Goal: Information Seeking & Learning: Learn about a topic

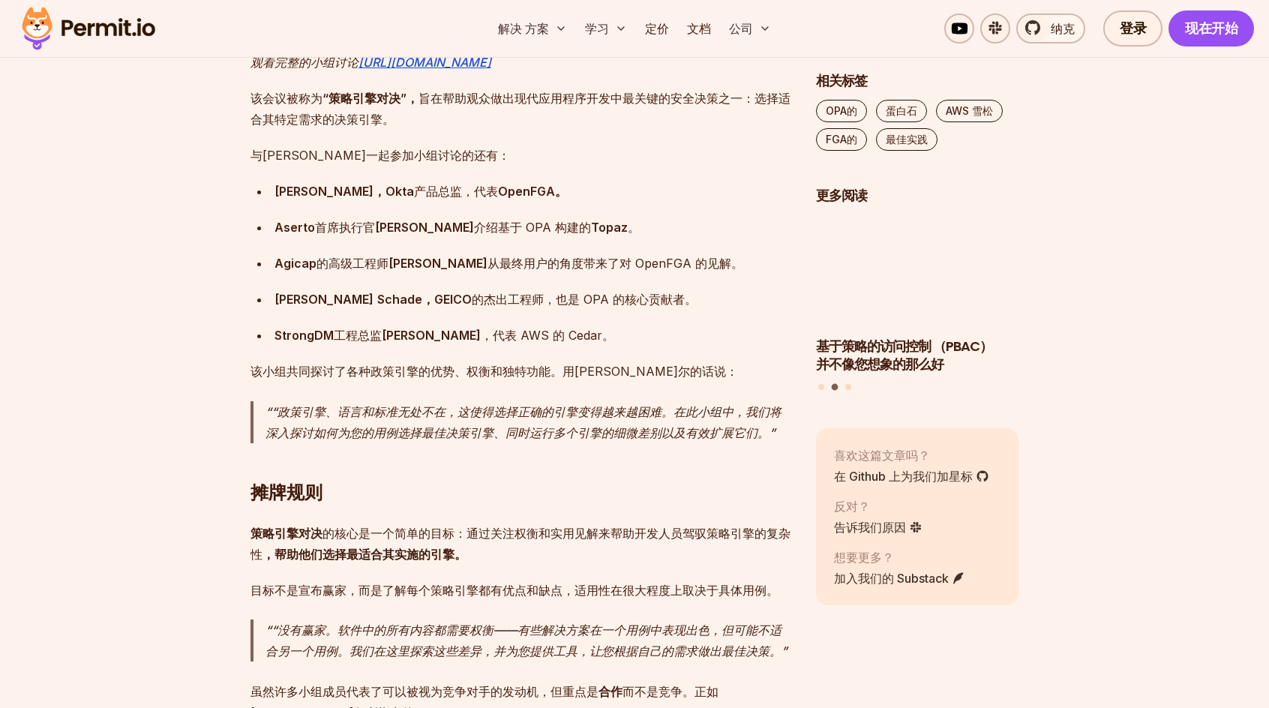
scroll to position [1275, 0]
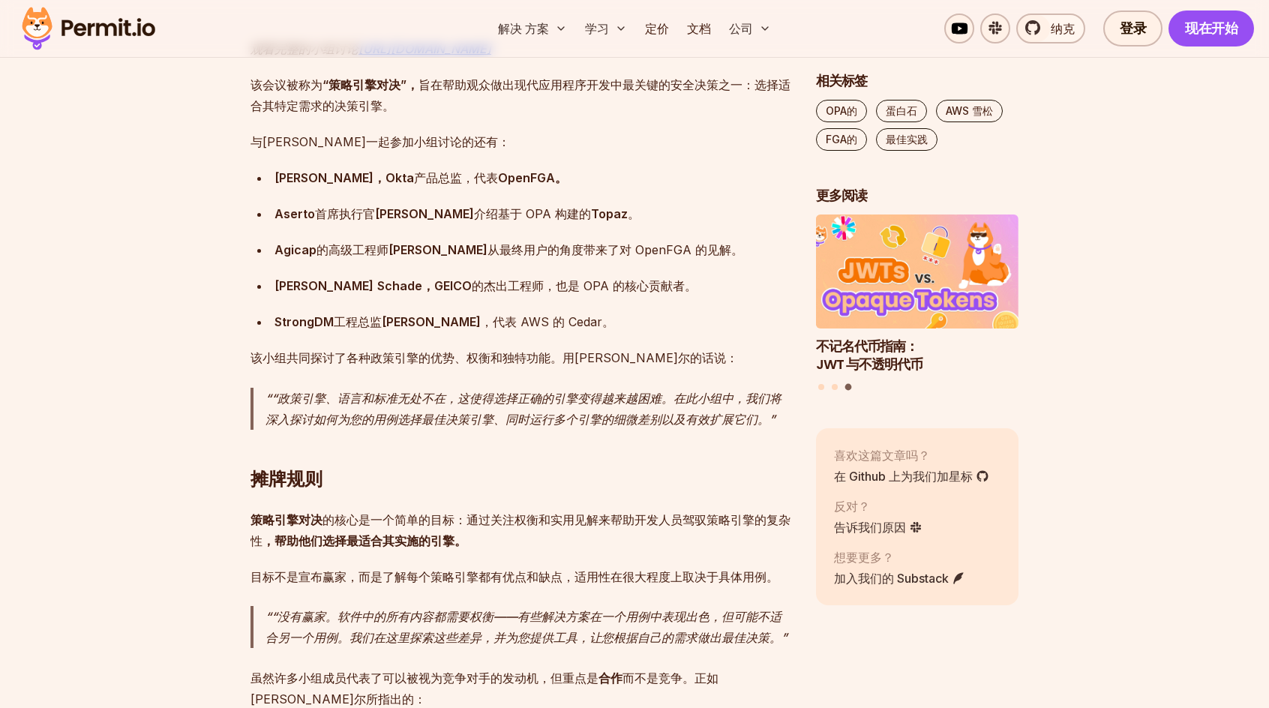
click at [591, 211] on strong "Topaz" at bounding box center [609, 213] width 37 height 15
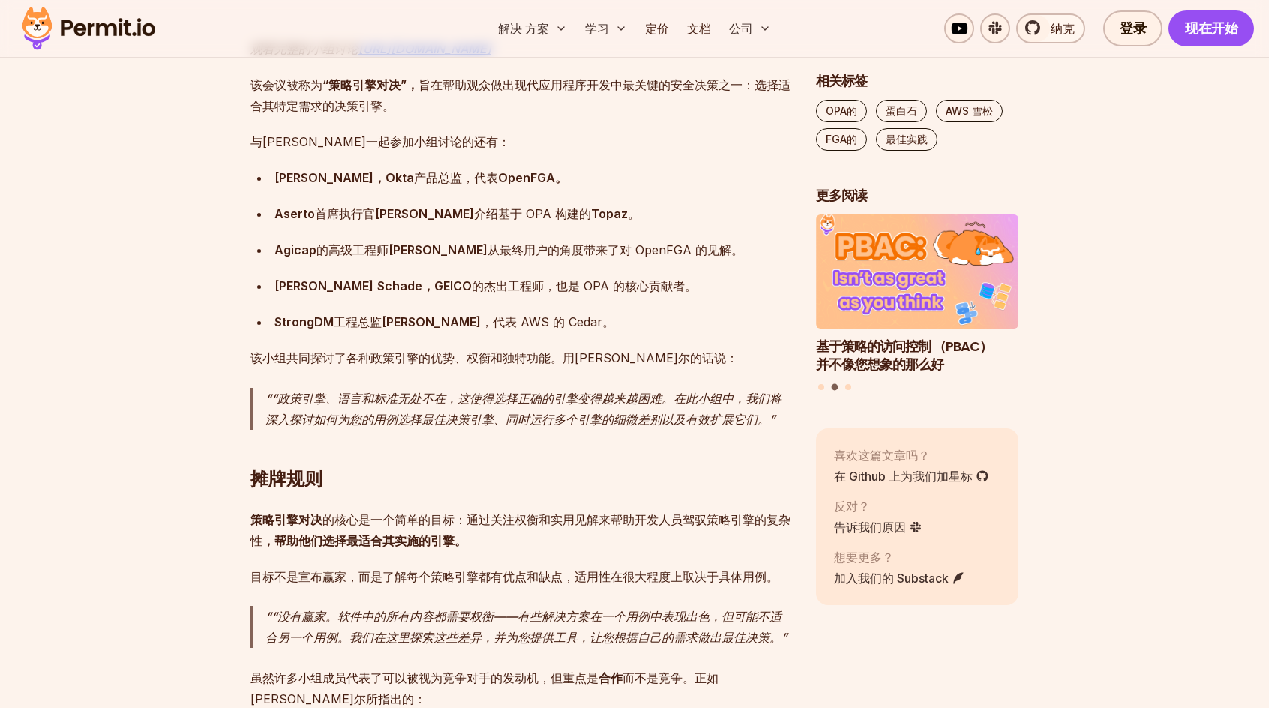
click at [453, 285] on div "[PERSON_NAME]，[PERSON_NAME] 的杰出工程师，也是 OPA 的核心贡献者。" at bounding box center [532, 285] width 517 height 21
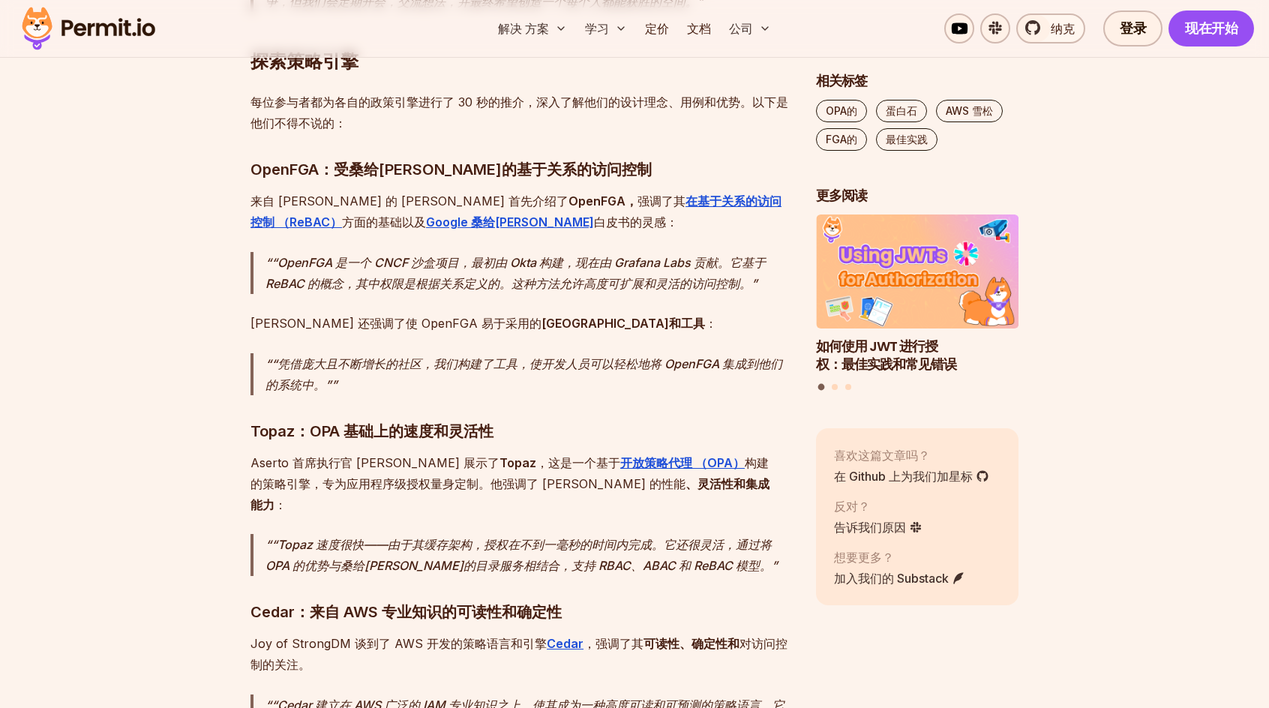
scroll to position [2025, 0]
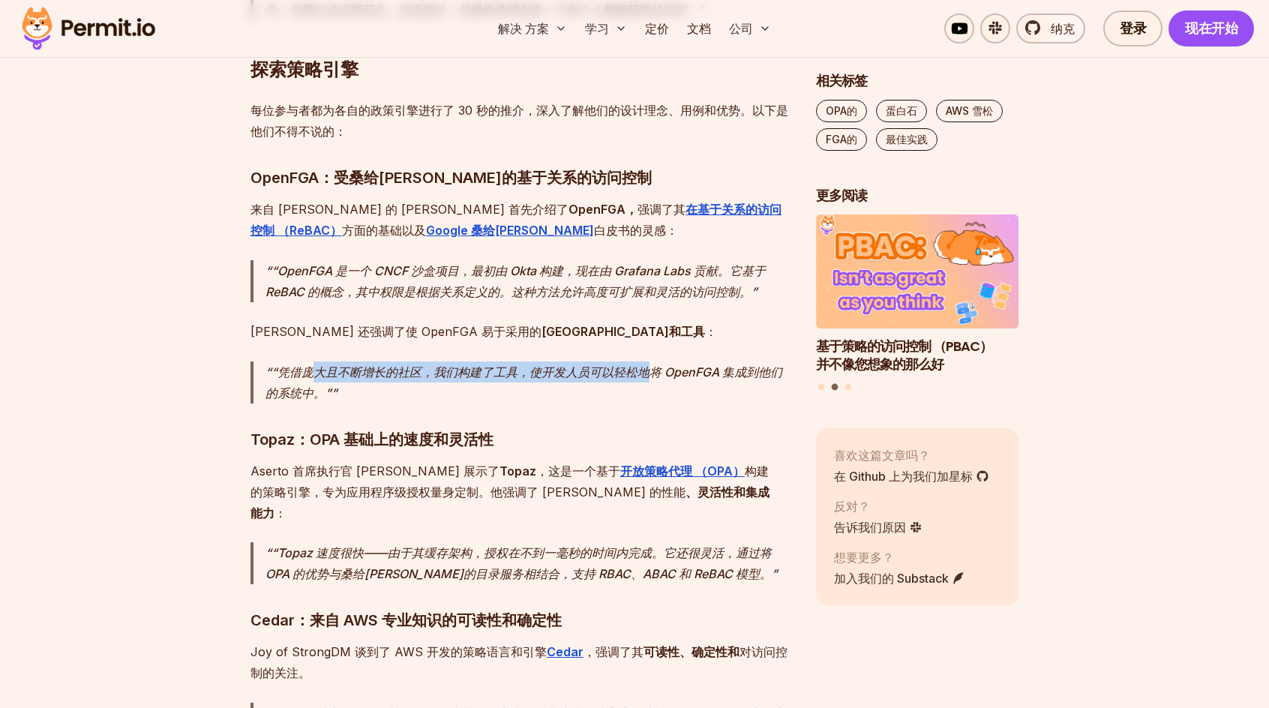
drag, startPoint x: 312, startPoint y: 367, endPoint x: 675, endPoint y: 366, distance: 363.0
click at [655, 364] on p "“凭借庞大且不断增长的社区，我们构建了工具，使开发人员可以轻松地将 OpenFGA 集成到他们的系统中。”" at bounding box center [528, 382] width 526 height 42
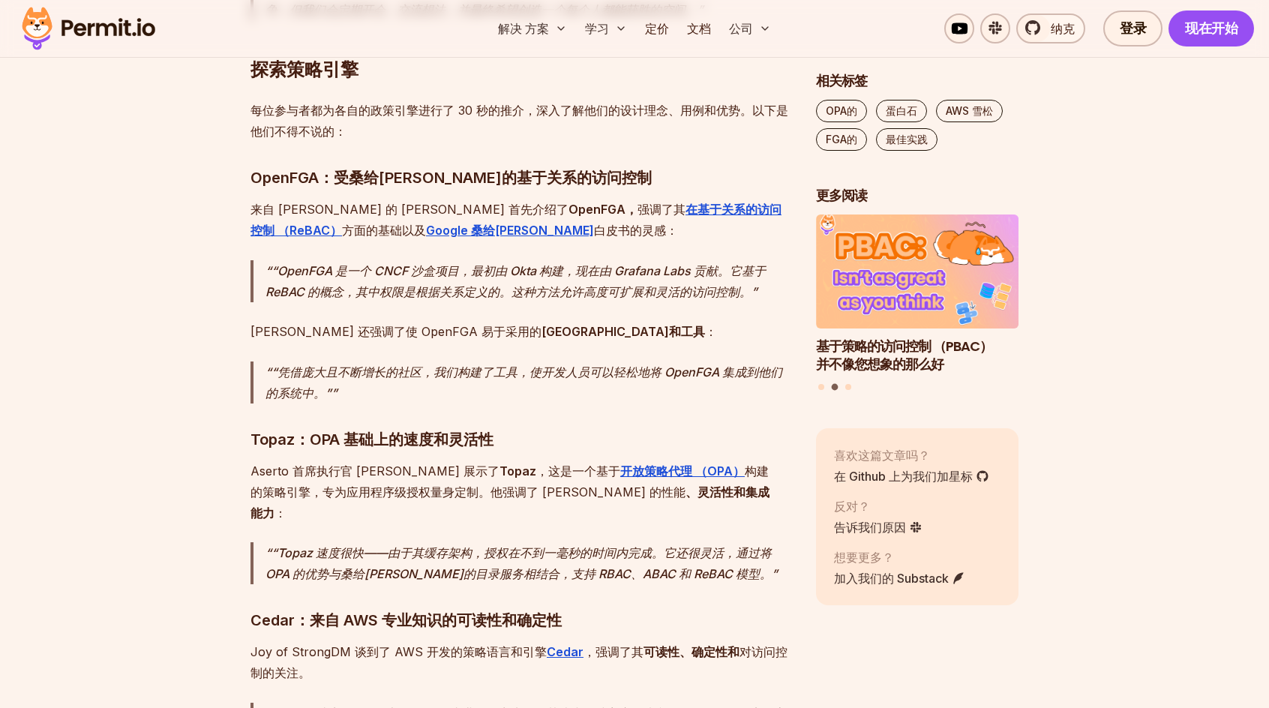
click at [676, 366] on p "“凭借庞大且不断增长的社区，我们构建了工具，使开发人员可以轻松地将 OpenFGA 集成到他们的系统中。”" at bounding box center [528, 382] width 526 height 42
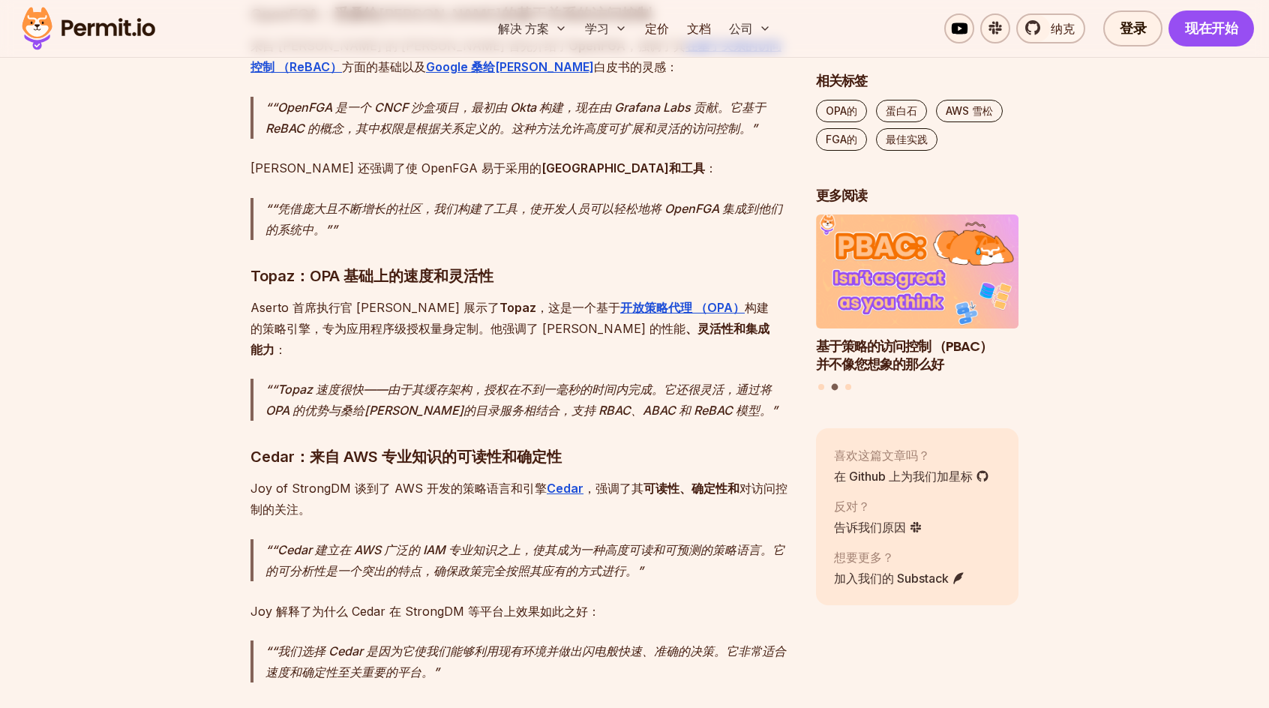
scroll to position [2250, 0]
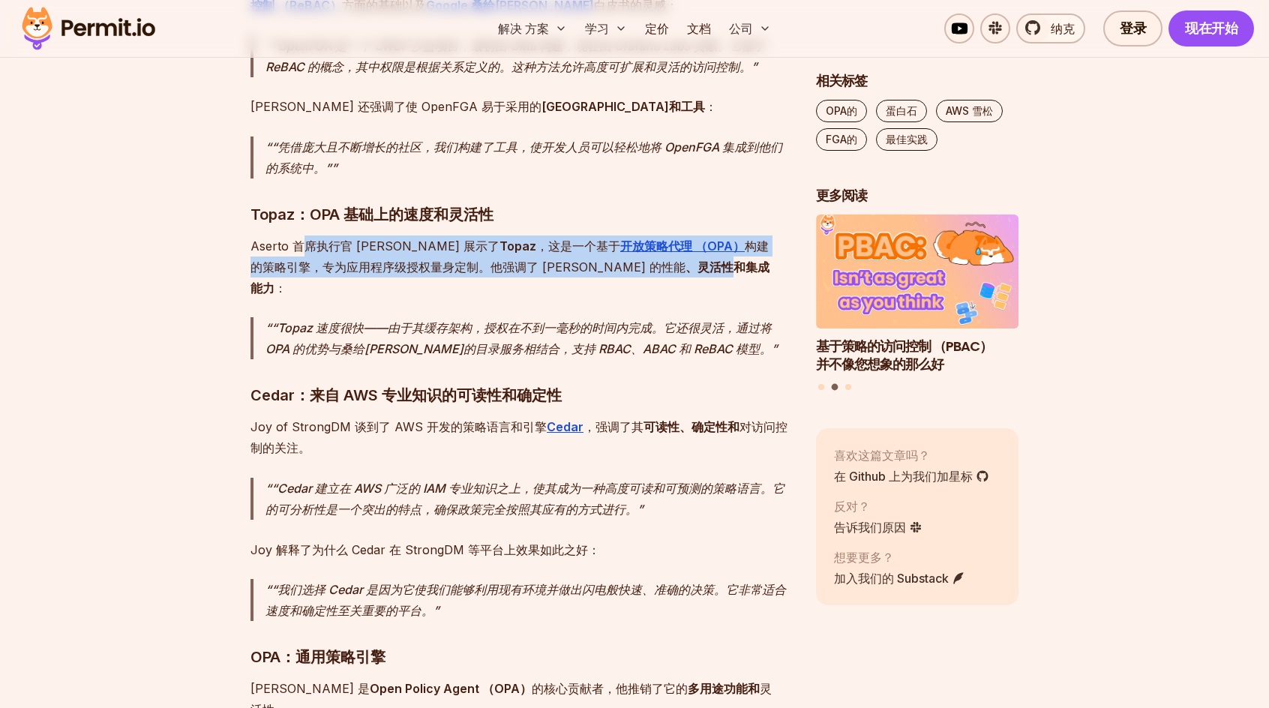
drag, startPoint x: 300, startPoint y: 252, endPoint x: 572, endPoint y: 271, distance: 272.9
click at [572, 271] on p "Aserto 首席执行官 [PERSON_NAME] 展示了 Topaz ，这是一个基于 开放策略代理 （OPA） 构建的策略引擎，专为应用程序级授权量身定制…" at bounding box center [520, 266] width 541 height 63
click at [572, 271] on strong "、灵活性和集成能力" at bounding box center [509, 277] width 519 height 36
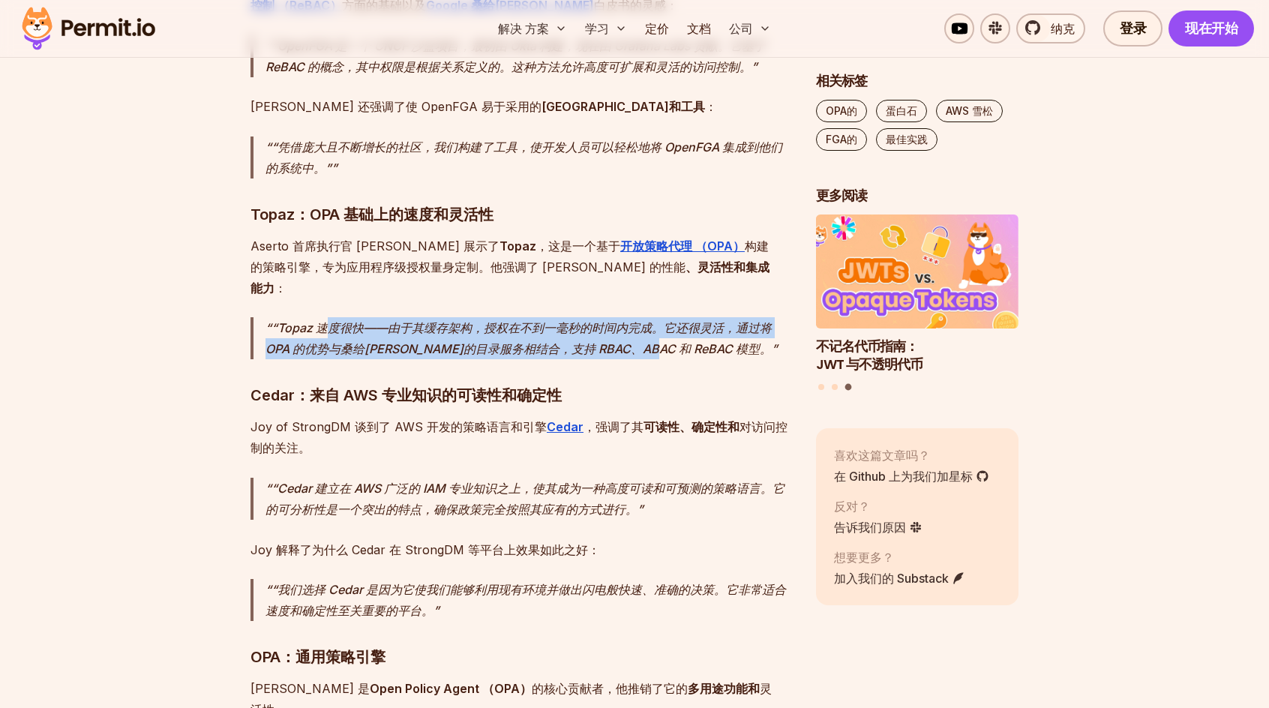
drag, startPoint x: 324, startPoint y: 305, endPoint x: 676, endPoint y: 335, distance: 353.0
click at [675, 335] on p "“Topaz 速度很快——由于其缓存架构，授权在不到一毫秒的时间内完成。它还很灵活，通过将 OPA 的优势与桑给[PERSON_NAME]的目录服务相结合，支…" at bounding box center [528, 338] width 526 height 42
click at [676, 335] on p "“Topaz 速度很快——由于其缓存架构，授权在不到一毫秒的时间内完成。它还很灵活，通过将 OPA 的优势与桑给[PERSON_NAME]的目录服务相结合，支…" at bounding box center [528, 338] width 526 height 42
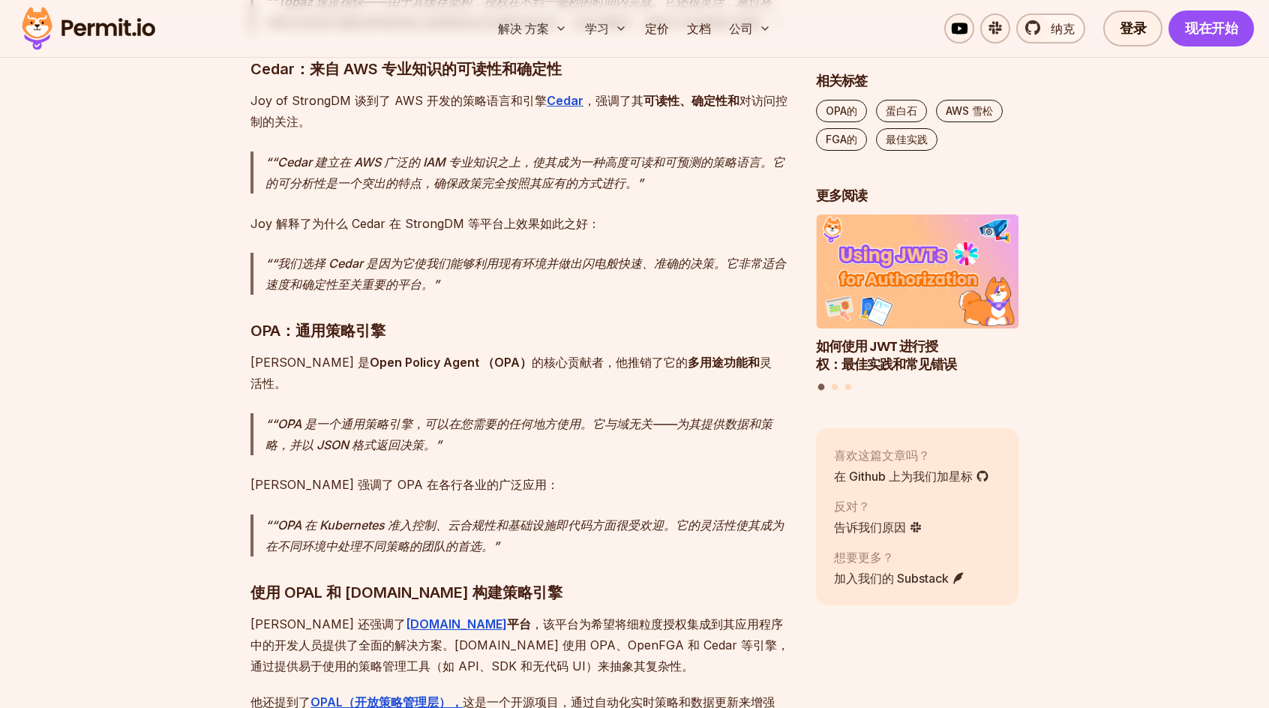
scroll to position [2625, 0]
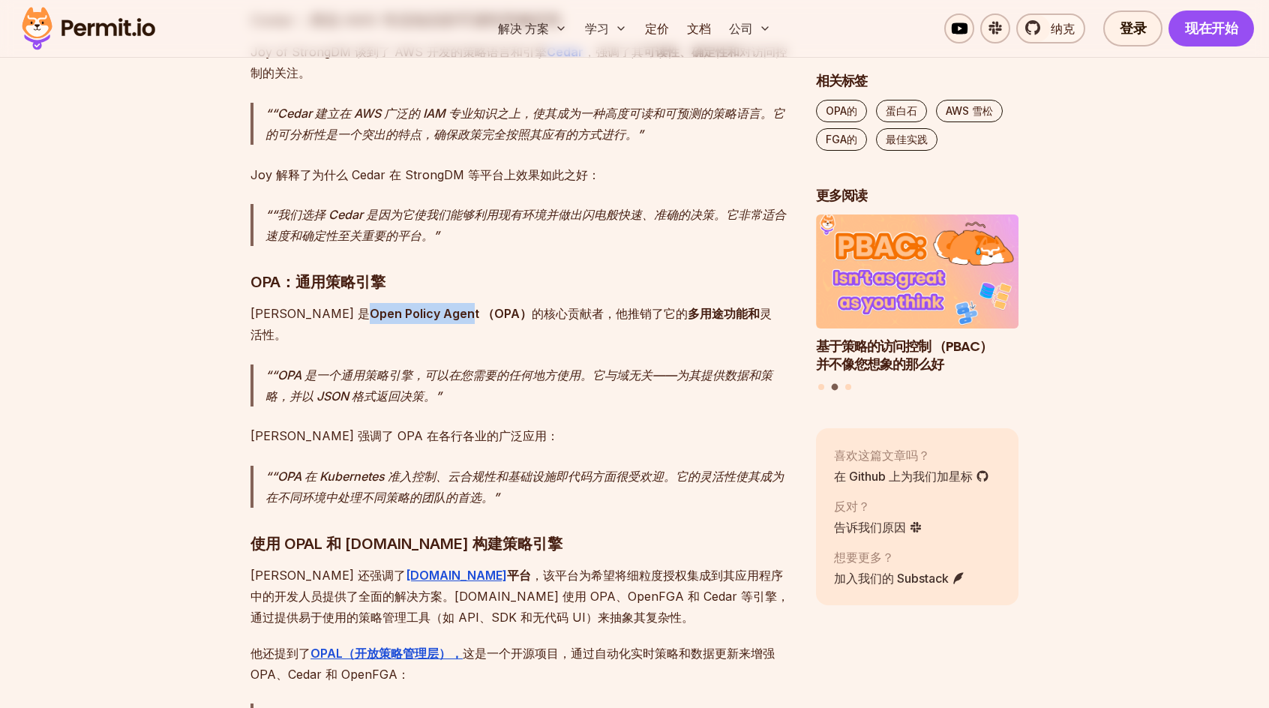
drag, startPoint x: 298, startPoint y: 290, endPoint x: 402, endPoint y: 290, distance: 103.5
click at [402, 306] on strong "Open Policy Agent （OPA）" at bounding box center [451, 313] width 162 height 15
click at [406, 306] on strong "Open Policy Agent （OPA）" at bounding box center [451, 313] width 162 height 15
drag, startPoint x: 403, startPoint y: 290, endPoint x: 364, endPoint y: 292, distance: 38.3
click at [370, 306] on strong "Open Policy Agent （OPA）" at bounding box center [451, 313] width 162 height 15
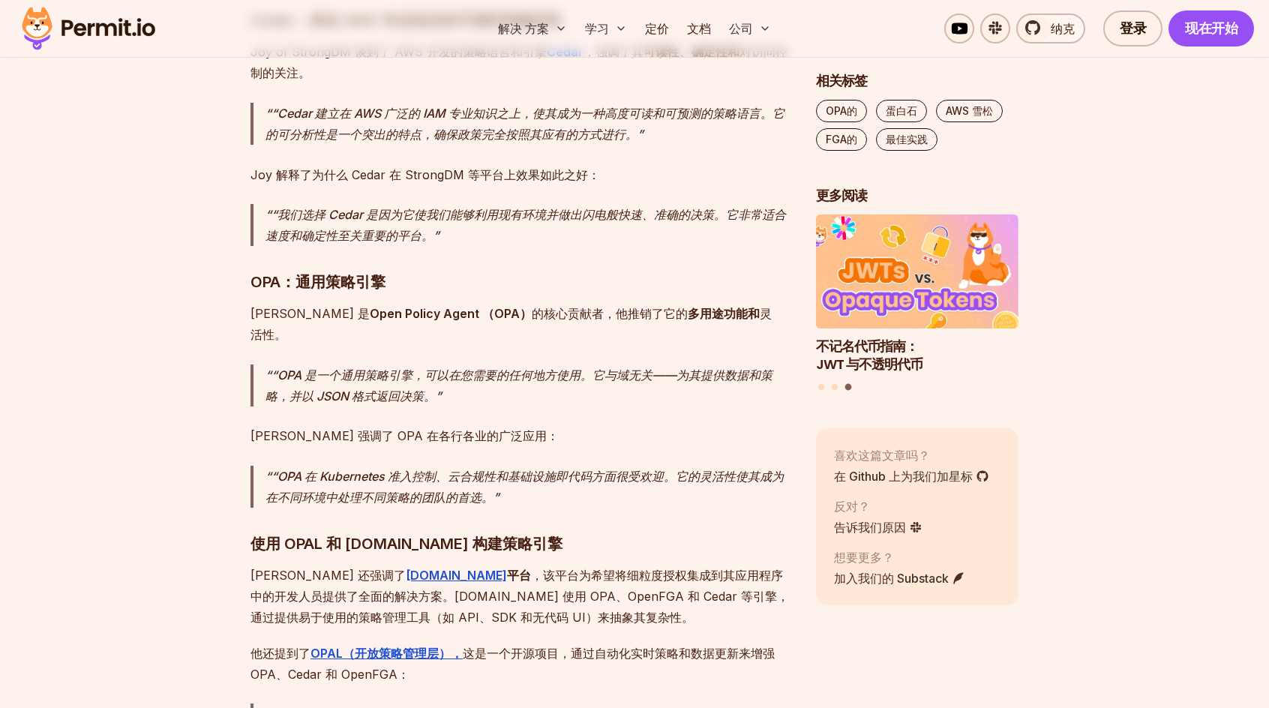
click at [370, 306] on strong "Open Policy Agent （OPA）" at bounding box center [451, 313] width 162 height 15
drag, startPoint x: 298, startPoint y: 290, endPoint x: 405, endPoint y: 291, distance: 107.2
click at [405, 306] on strong "Open Policy Agent （OPA）" at bounding box center [451, 313] width 162 height 15
click at [486, 425] on p "[PERSON_NAME] 强调了 OPA 在各行各业的广泛应用：" at bounding box center [520, 435] width 541 height 21
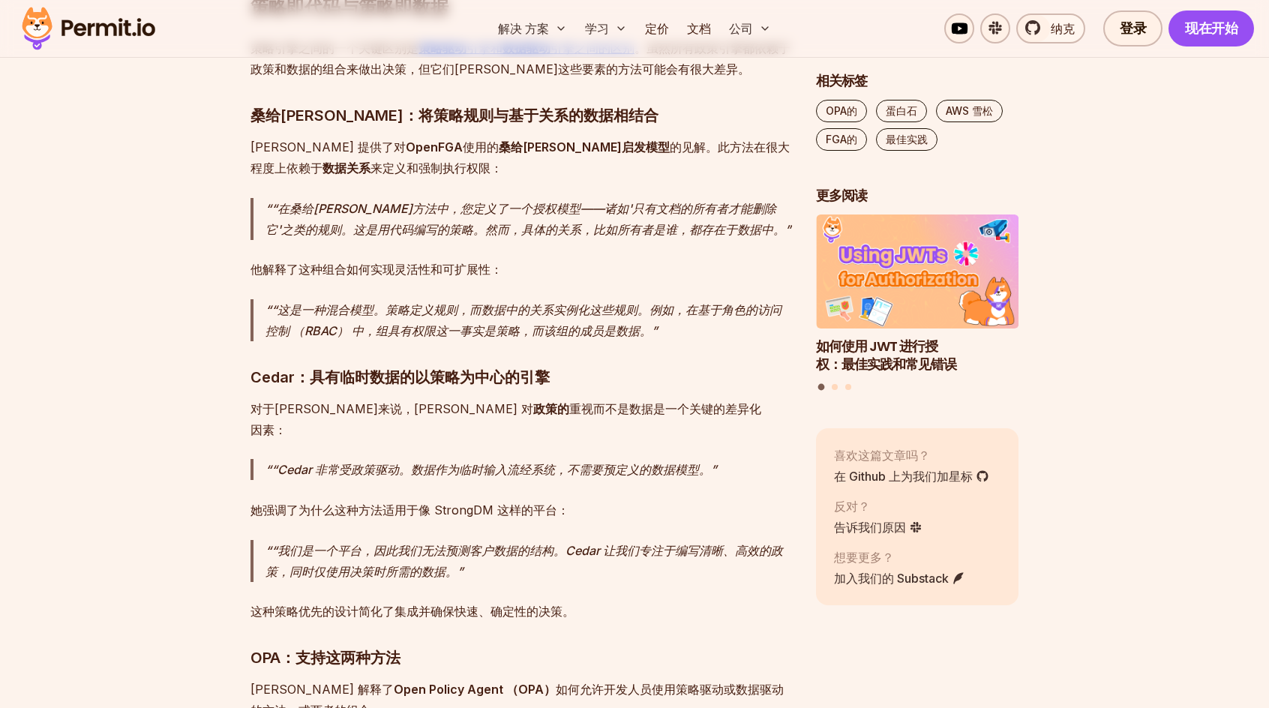
scroll to position [3600, 0]
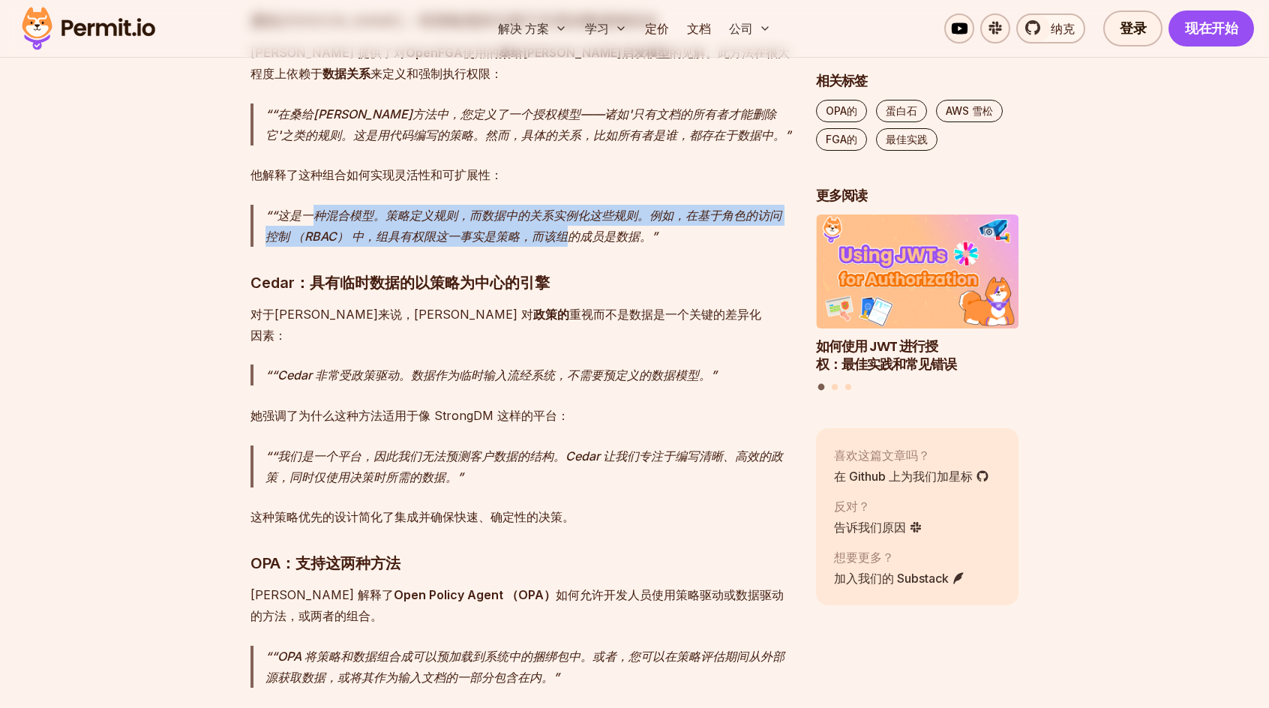
drag, startPoint x: 314, startPoint y: 165, endPoint x: 574, endPoint y: 189, distance: 260.6
click at [574, 205] on p "“这是一种混合模型。策略定义规则，而数据中的关系实例化这些规则。例如，在基于角色的访问控制 （RBAC） 中，组具有权限这一事实是策略，而该组的成员是数据。" at bounding box center [528, 226] width 526 height 42
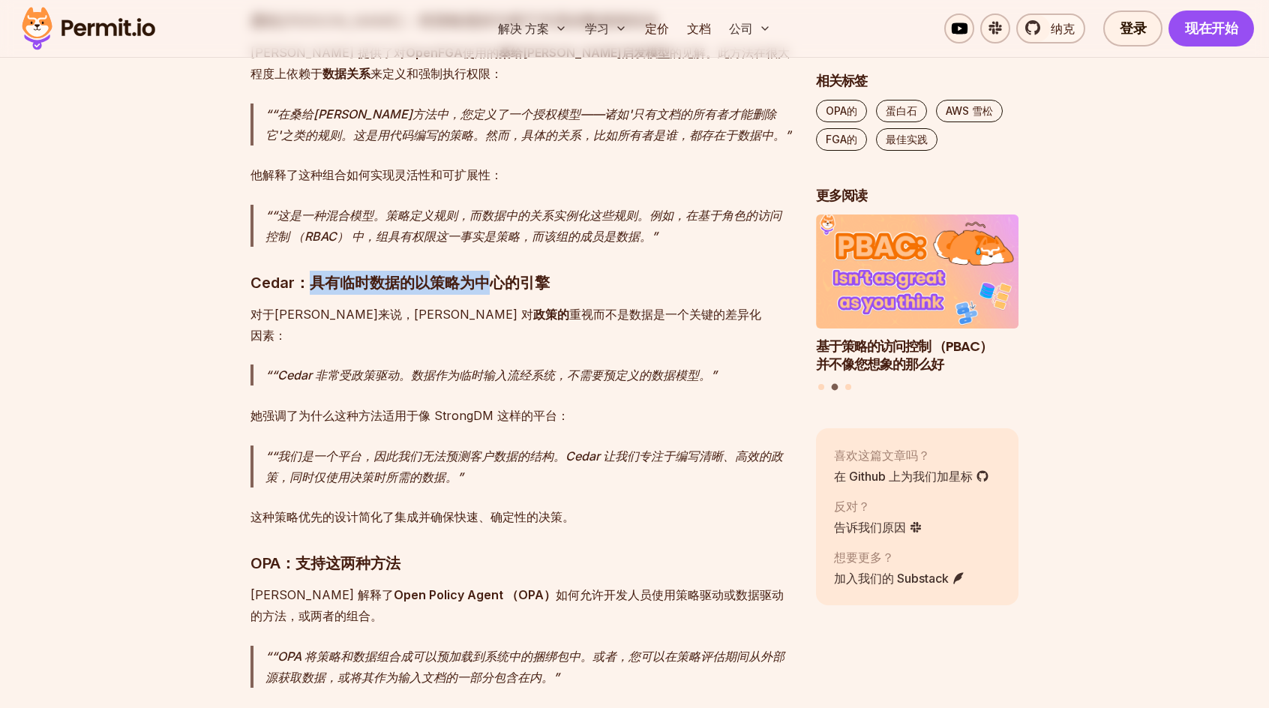
drag, startPoint x: 315, startPoint y: 238, endPoint x: 488, endPoint y: 236, distance: 173.2
click at [488, 271] on h3 "Cedar：具有临时数据的以策略为中心的引擎" at bounding box center [520, 283] width 541 height 24
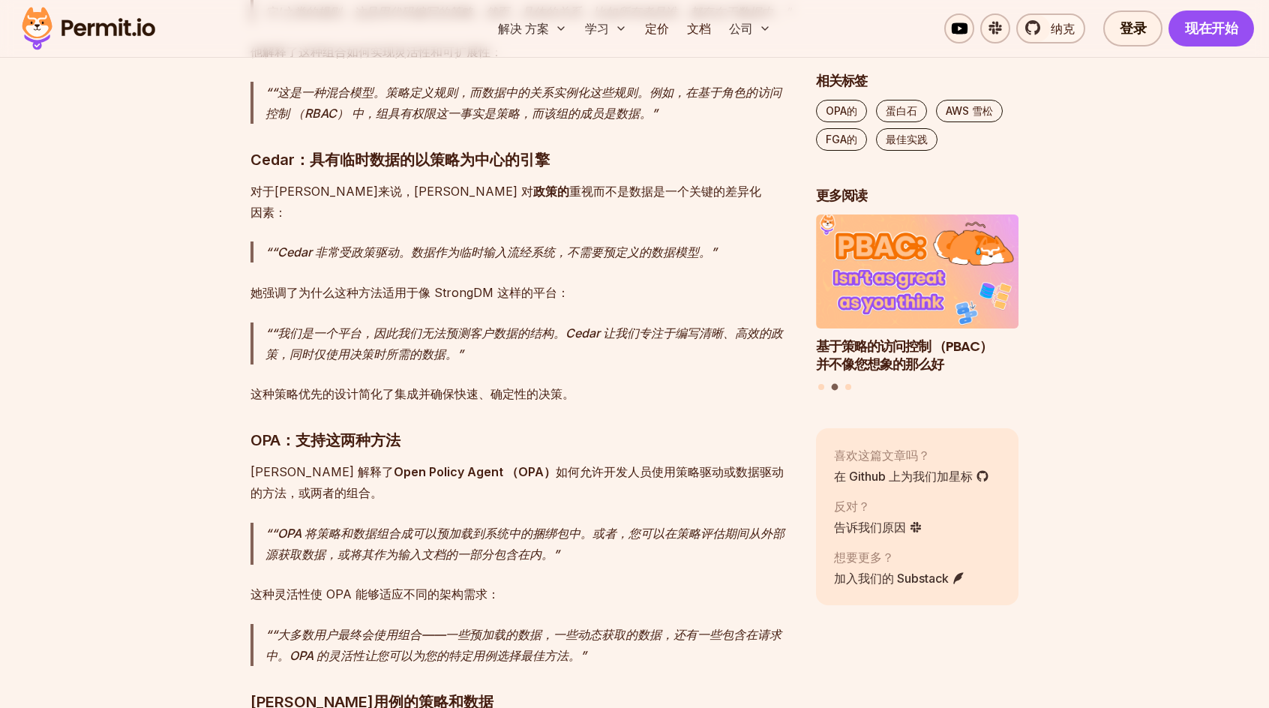
scroll to position [3750, 0]
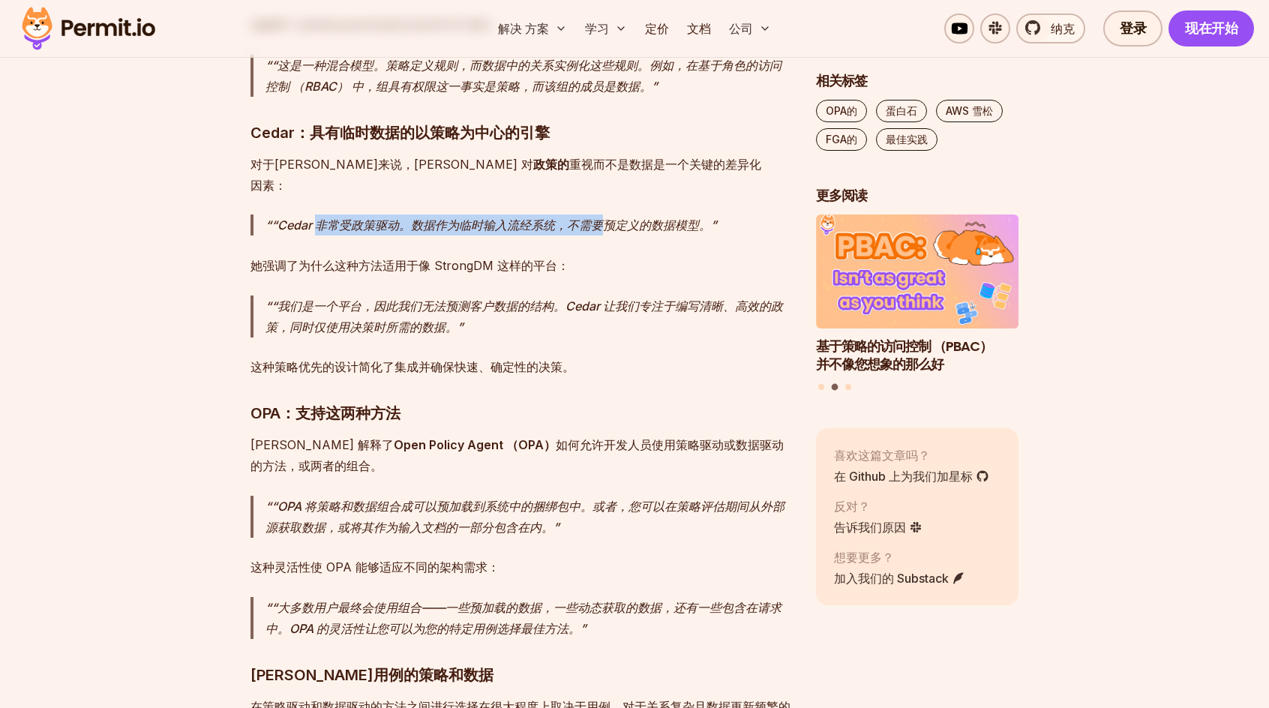
drag, startPoint x: 315, startPoint y: 160, endPoint x: 603, endPoint y: 155, distance: 288.0
click at [603, 214] on p "“Cedar 非常受政策驱动。数据作为临时输入流经系统，不需要预定义的数据模型。" at bounding box center [528, 224] width 526 height 21
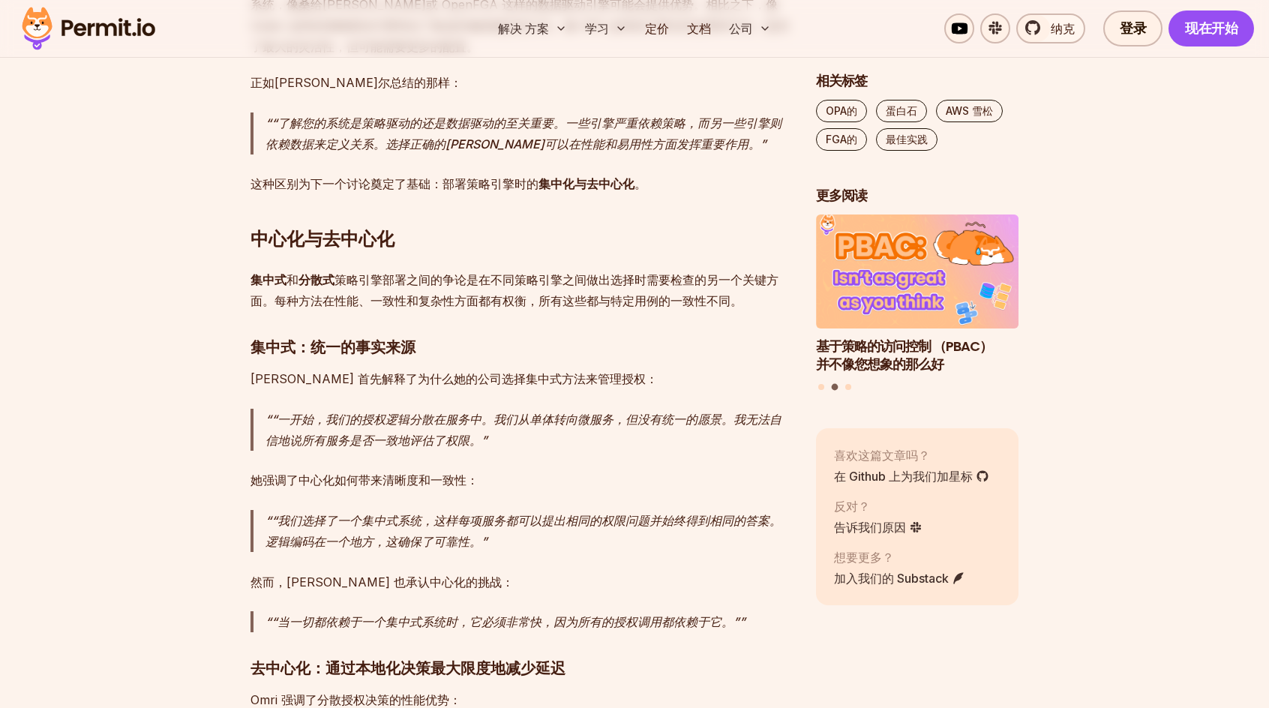
scroll to position [4499, 0]
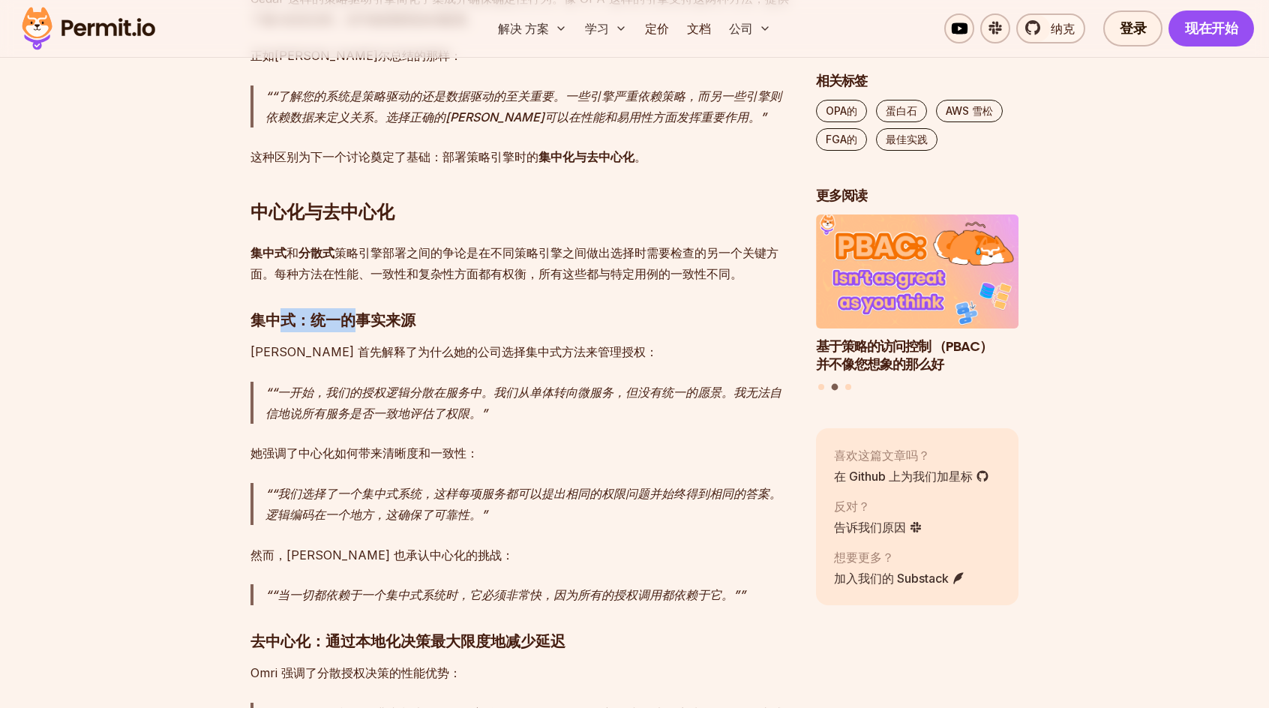
drag, startPoint x: 286, startPoint y: 254, endPoint x: 352, endPoint y: 254, distance: 66.7
click at [352, 308] on h3 "集中式：统一的事实来源" at bounding box center [520, 320] width 541 height 24
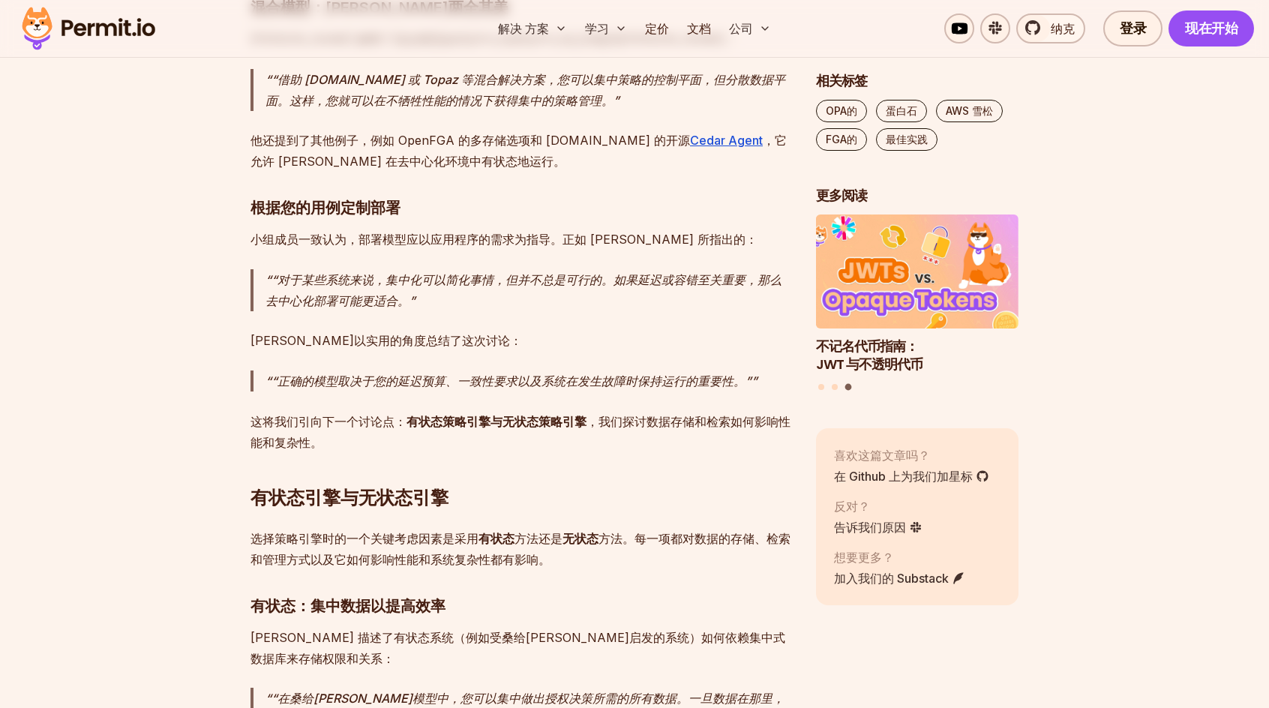
scroll to position [5399, 0]
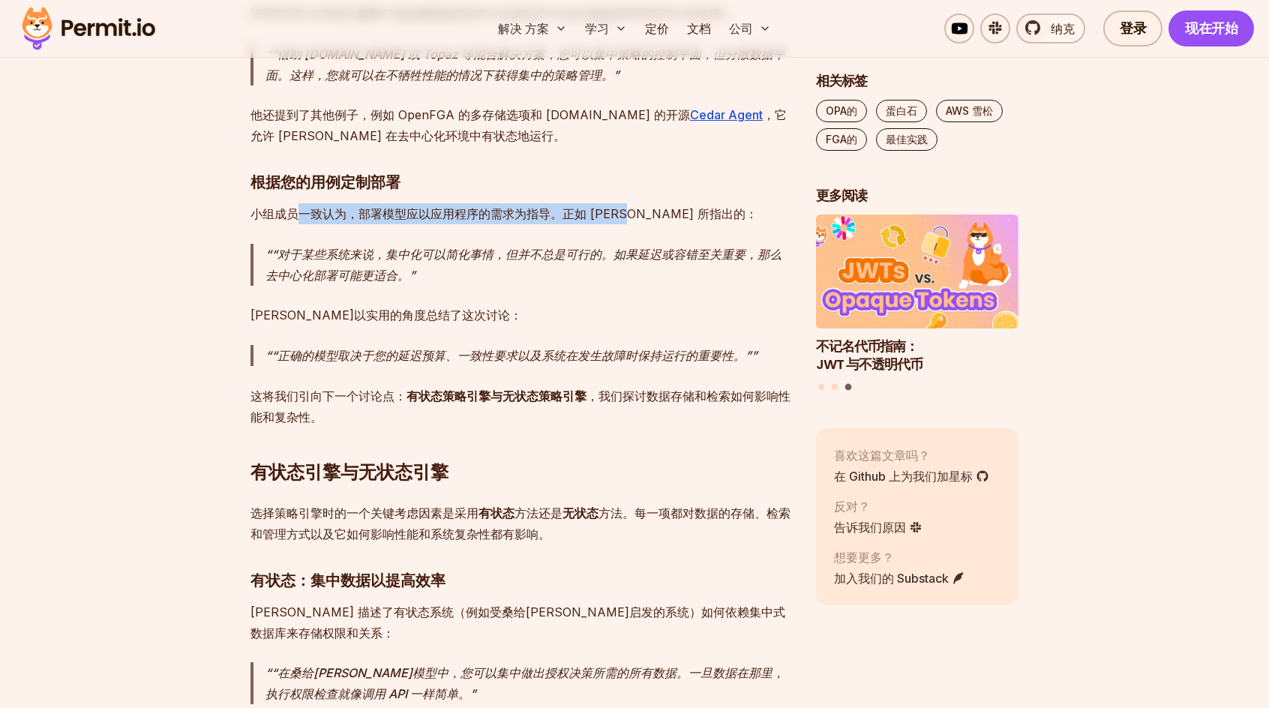
drag, startPoint x: 295, startPoint y: 149, endPoint x: 623, endPoint y: 147, distance: 327.7
click at [623, 203] on p "小组成员一致认为，部署模型应以应用程序的需求为指导。正如 [PERSON_NAME] 所指出的：" at bounding box center [520, 213] width 541 height 21
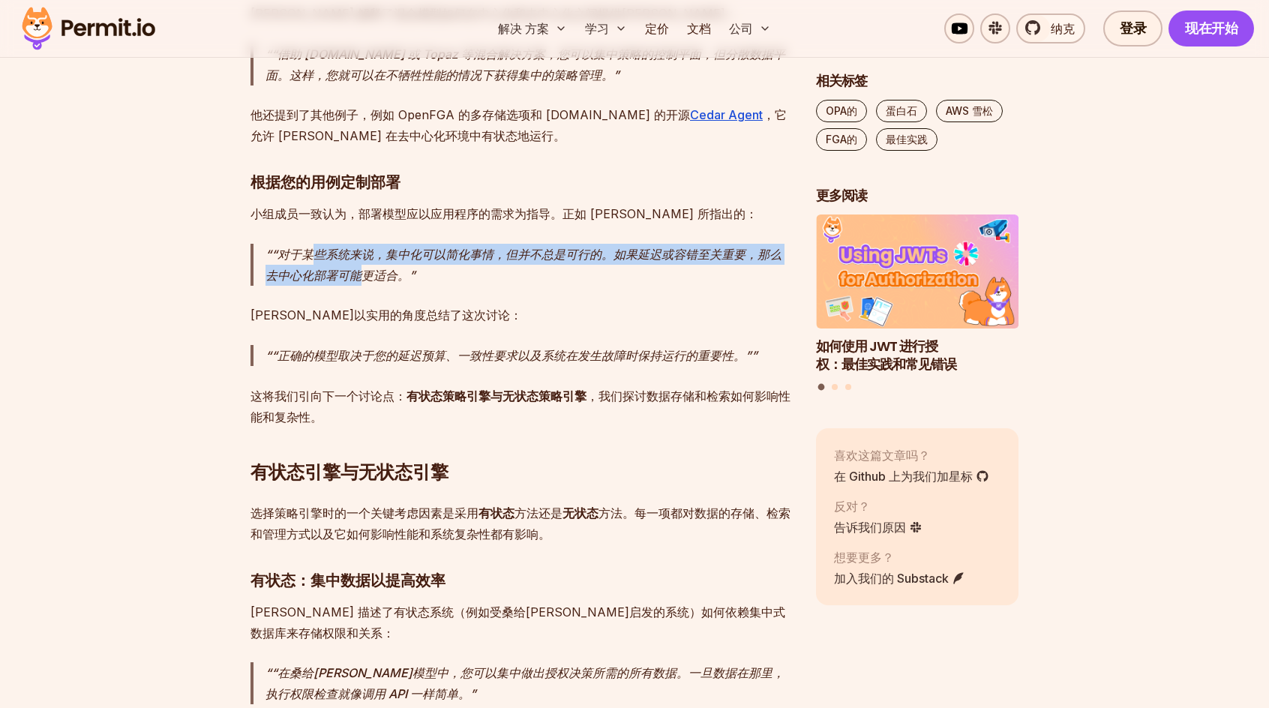
drag, startPoint x: 313, startPoint y: 190, endPoint x: 366, endPoint y: 209, distance: 56.0
click at [366, 244] on p "“对于某些系统来说，集中化可以简化事情，但并不总是可行的。如果延迟或容错至关重要，那么去中心化部署可能更适合。" at bounding box center [528, 265] width 526 height 42
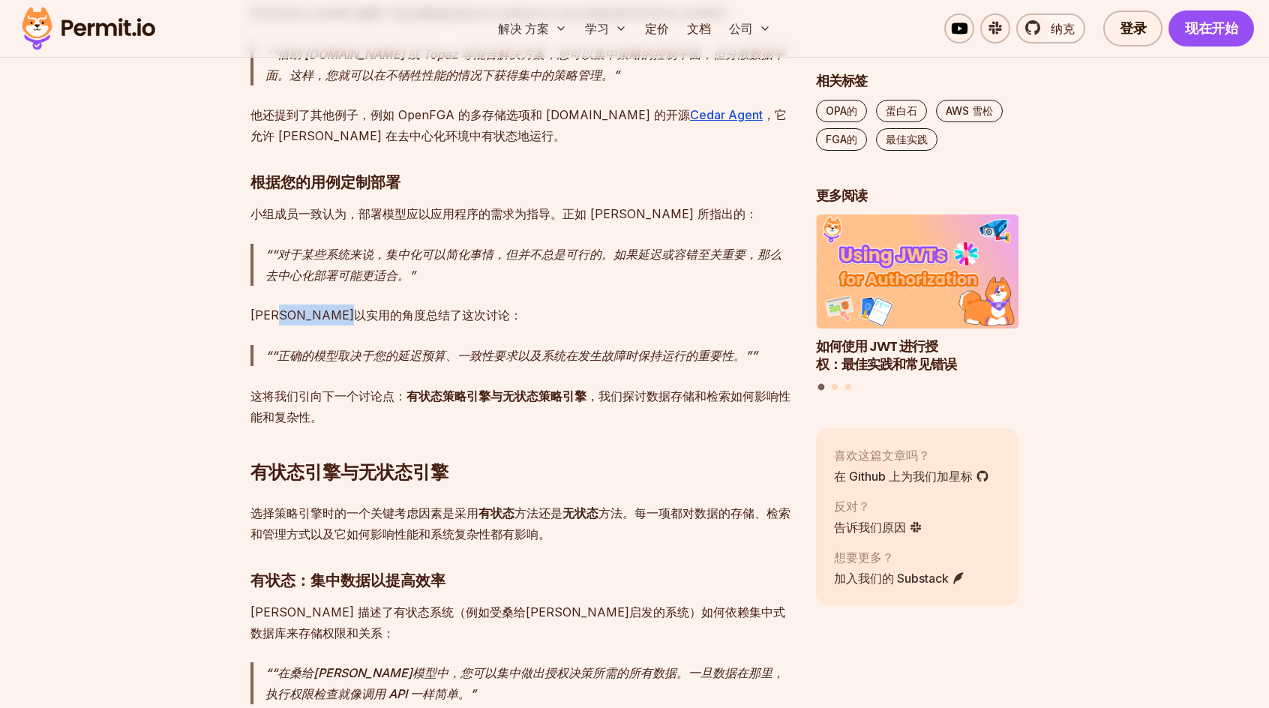
drag, startPoint x: 304, startPoint y: 248, endPoint x: 408, endPoint y: 249, distance: 103.5
click at [408, 304] on p "[PERSON_NAME]以实用的角度总结了这次讨论：" at bounding box center [520, 314] width 541 height 21
drag, startPoint x: 336, startPoint y: 290, endPoint x: 670, endPoint y: 281, distance: 333.8
click at [670, 345] on p "“正确的模型取决于您的延迟预算、一致性要求以及系统在发生故障时保持运行的重要性。”" at bounding box center [528, 355] width 526 height 21
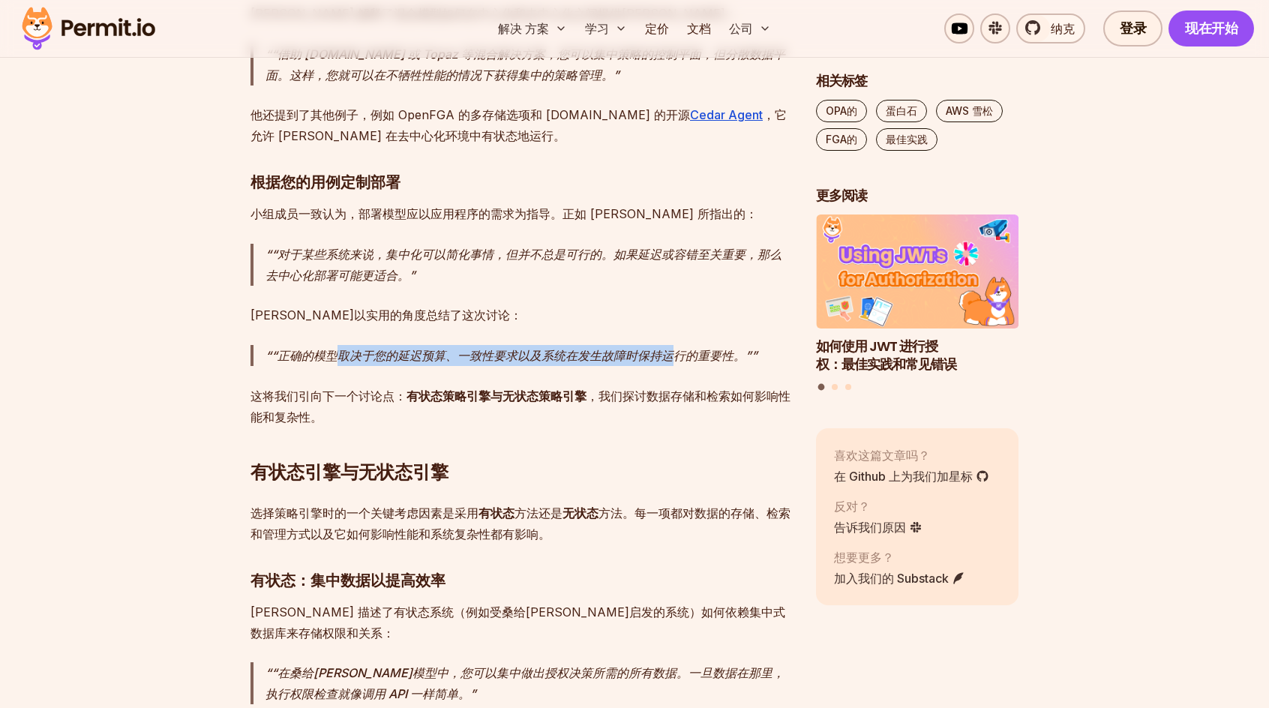
click at [670, 345] on p "“正确的模型取决于您的延迟预算、一致性要求以及系统在发生故障时保持运行的重要性。”" at bounding box center [528, 355] width 526 height 21
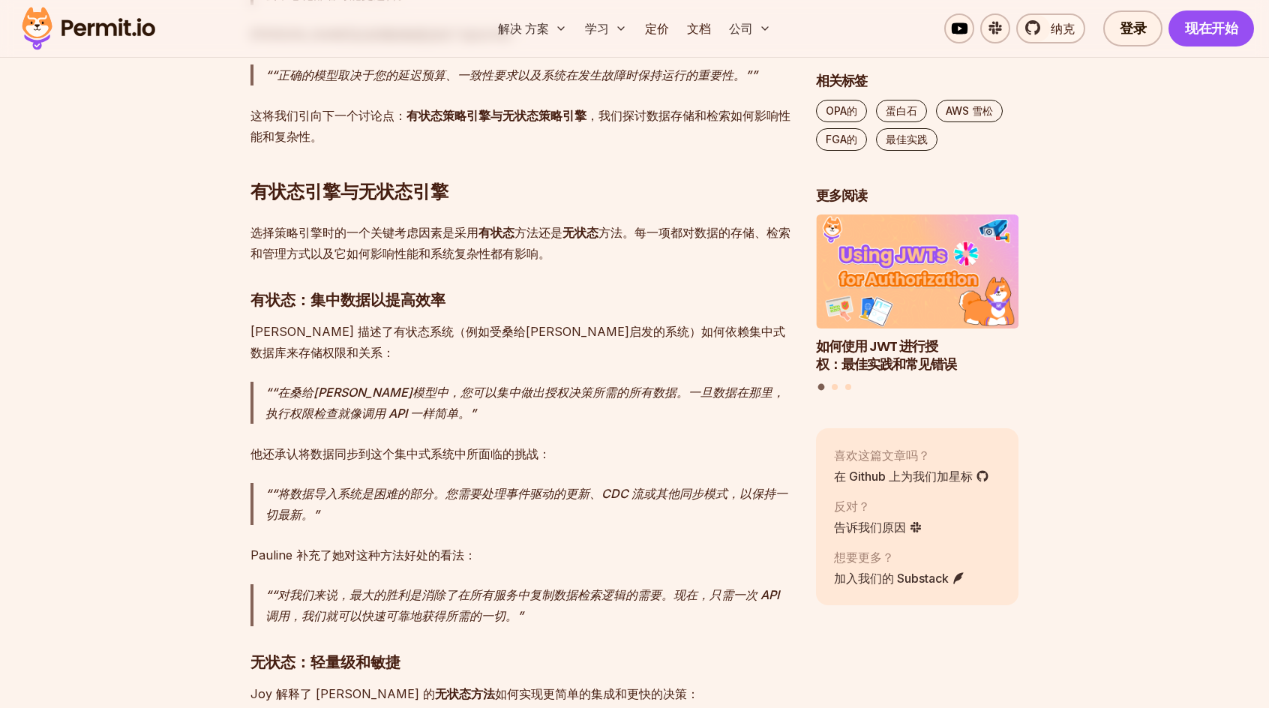
scroll to position [5699, 0]
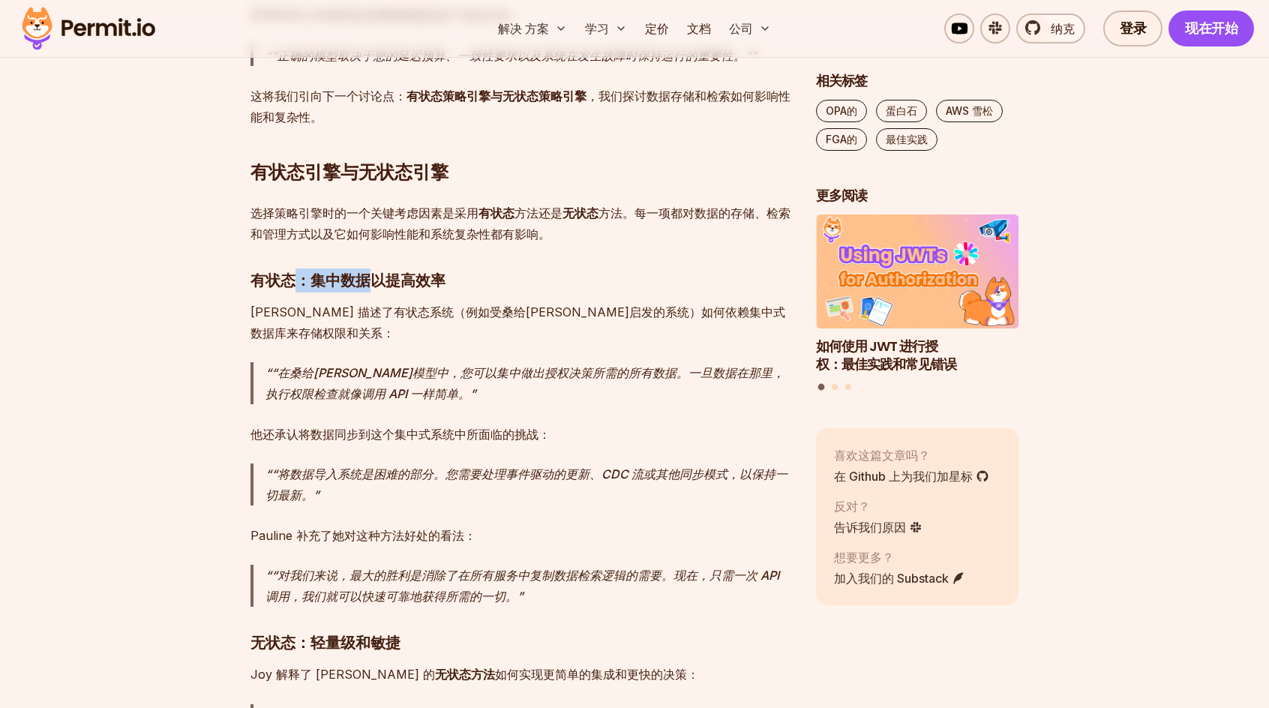
drag, startPoint x: 289, startPoint y: 214, endPoint x: 375, endPoint y: 214, distance: 85.5
click at [375, 268] on h3 "有状态：集中数据以提高效率" at bounding box center [520, 280] width 541 height 24
click at [376, 268] on h3 "有状态：集中数据以提高效率" at bounding box center [520, 280] width 541 height 24
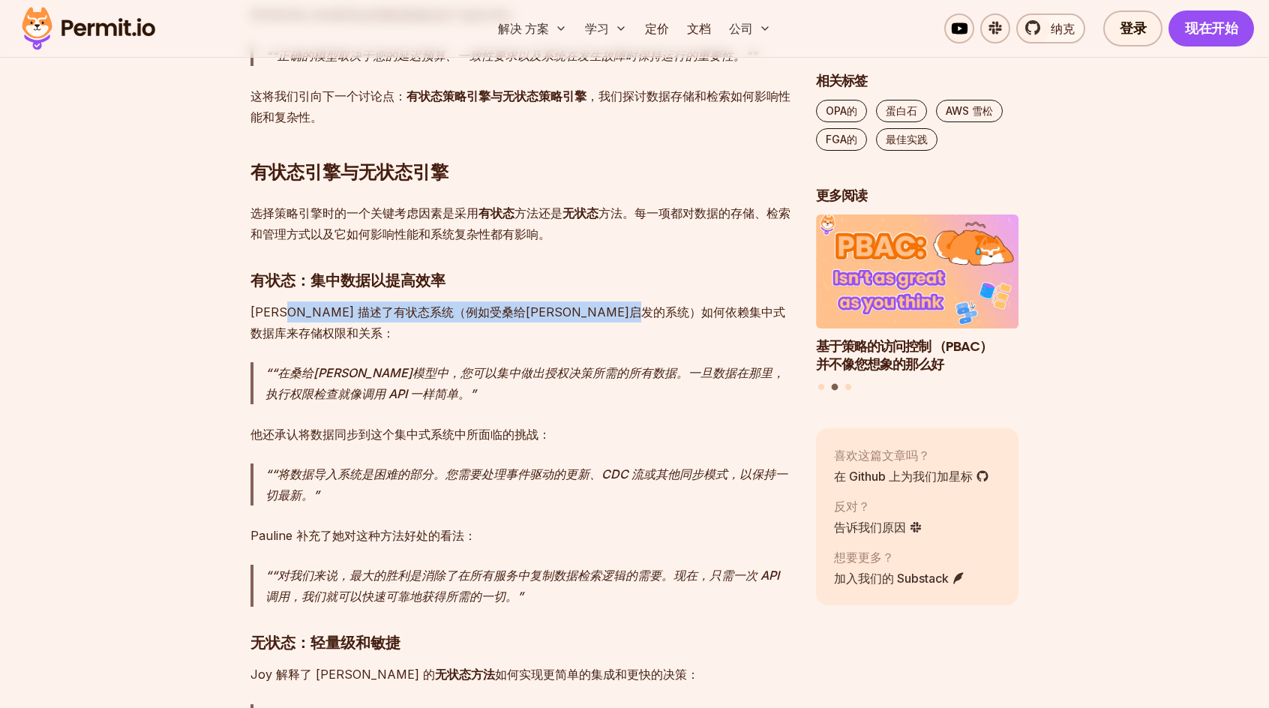
drag, startPoint x: 286, startPoint y: 247, endPoint x: 718, endPoint y: 245, distance: 431.9
click at [718, 301] on p "[PERSON_NAME] 描述了有状态系统（例如受桑给[PERSON_NAME]启发的系统）如何依赖集中式数据库来存储权限和关系：" at bounding box center [520, 322] width 541 height 42
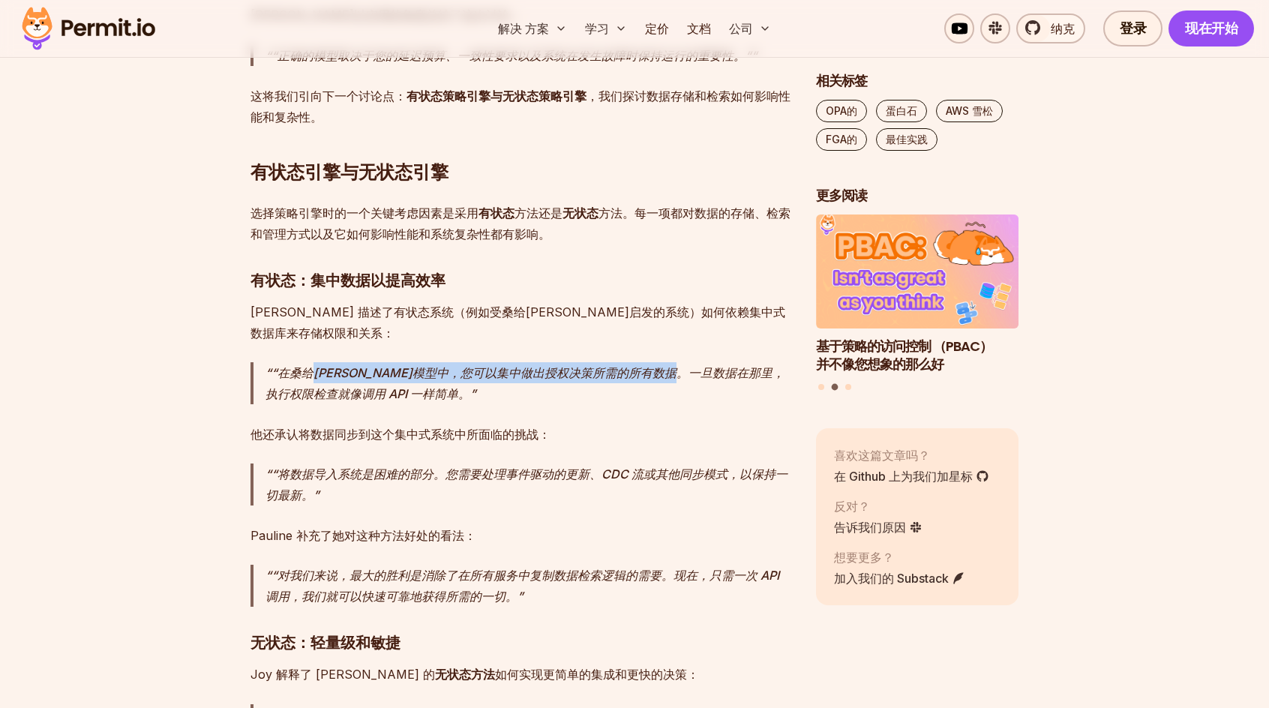
drag, startPoint x: 309, startPoint y: 285, endPoint x: 738, endPoint y: 288, distance: 429.0
click at [738, 362] on p "“在桑给[PERSON_NAME]模型中，您可以集中做出授权决策所需的所有数据。一旦数据在那里，执行权限检查就像调用 API 一样简单。" at bounding box center [528, 383] width 526 height 42
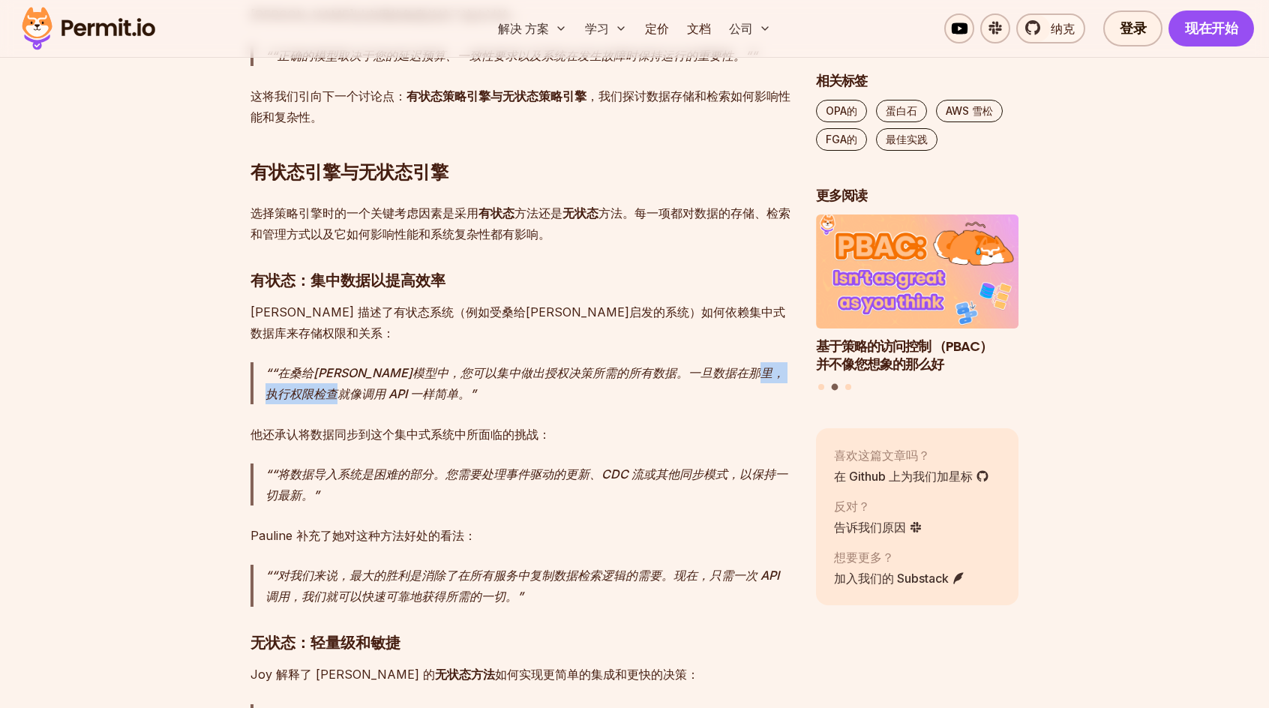
drag, startPoint x: 306, startPoint y: 304, endPoint x: 368, endPoint y: 304, distance: 62.2
click at [368, 362] on p "“在桑给[PERSON_NAME]模型中，您可以集中做出授权决策所需的所有数据。一旦数据在那里，执行权限检查就像调用 API 一样简单。" at bounding box center [528, 383] width 526 height 42
drag, startPoint x: 290, startPoint y: 349, endPoint x: 446, endPoint y: 351, distance: 156.0
click at [446, 424] on p "他还承认将数据同步到这个集中式系统中所面临的挑战：" at bounding box center [520, 434] width 541 height 21
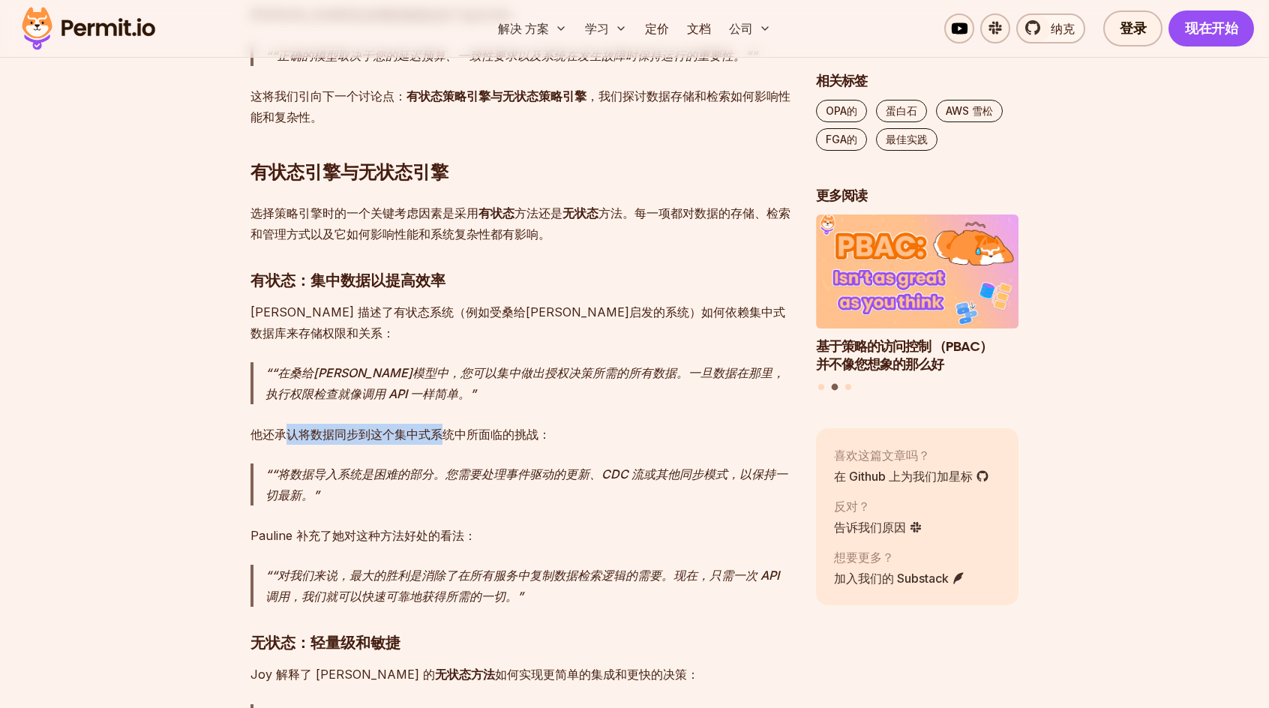
click at [446, 424] on p "他还承认将数据同步到这个集中式系统中所面临的挑战：" at bounding box center [520, 434] width 541 height 21
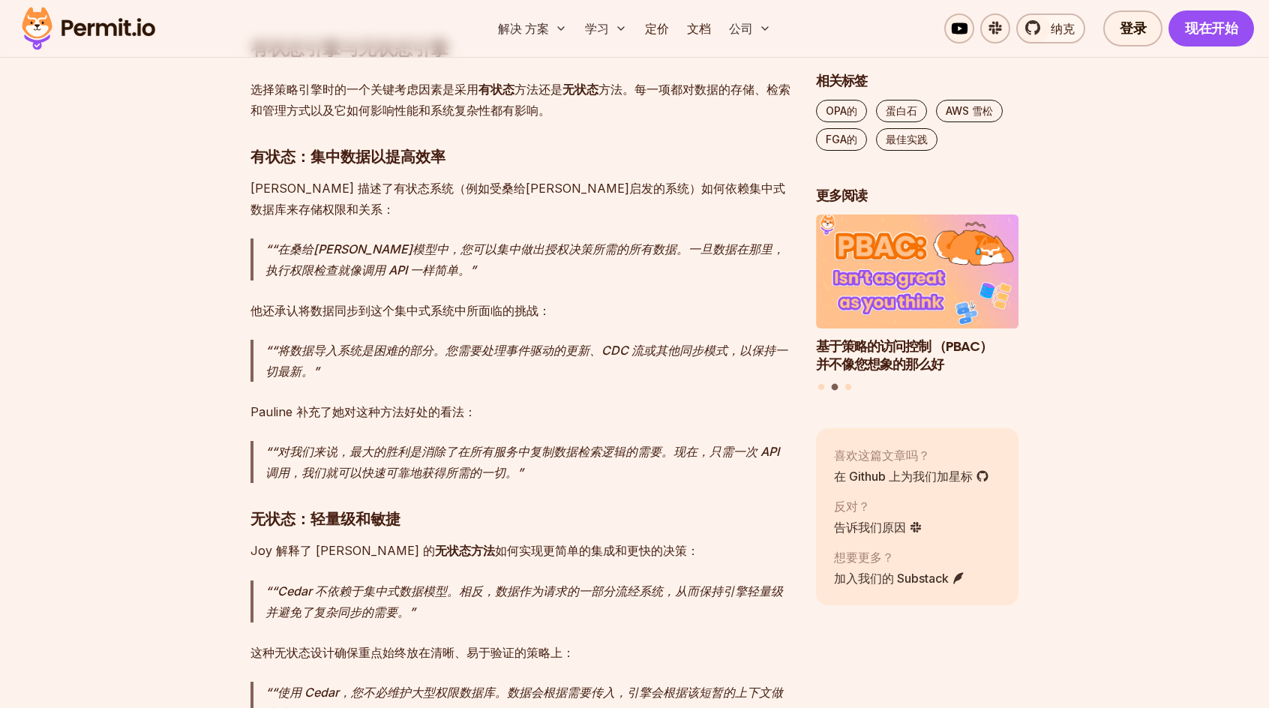
scroll to position [5849, 0]
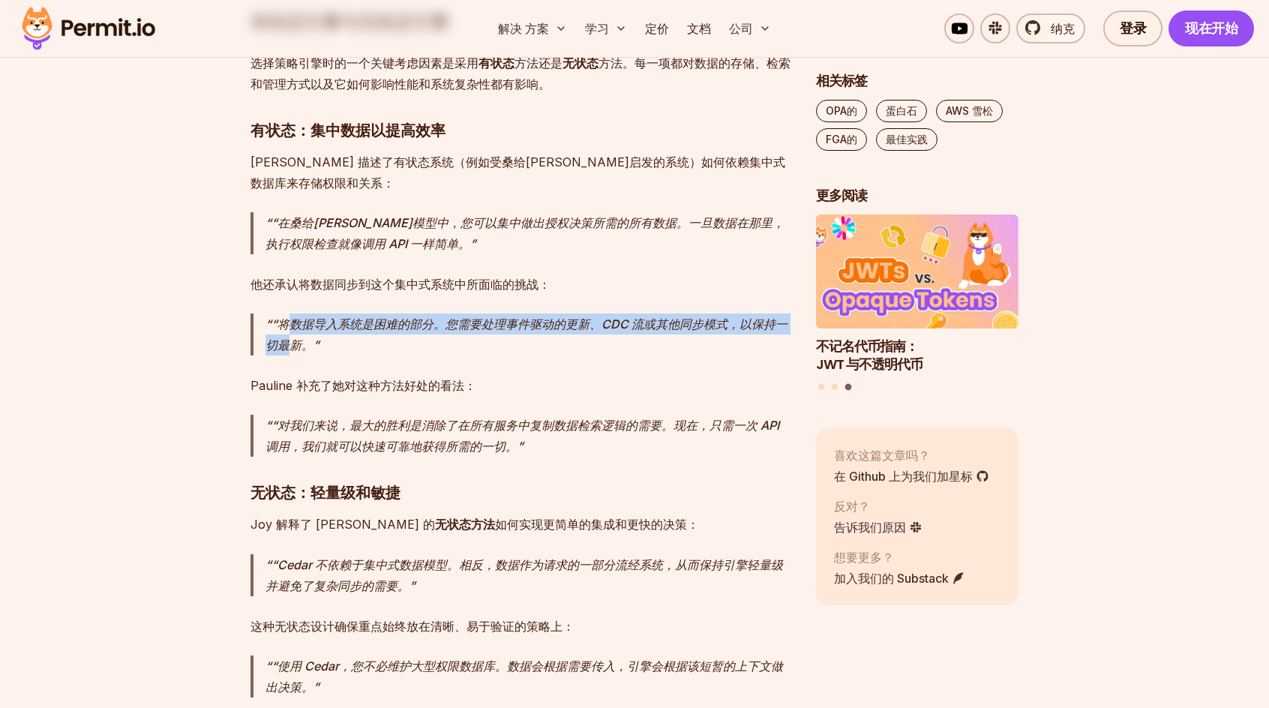
drag, startPoint x: 294, startPoint y: 239, endPoint x: 284, endPoint y: 259, distance: 22.5
click at [284, 313] on p "“将数据导入系统是困难的部分。您需要处理事件驱动的更新、CDC 流或其他同步模式，以保持一切最新。" at bounding box center [528, 334] width 526 height 42
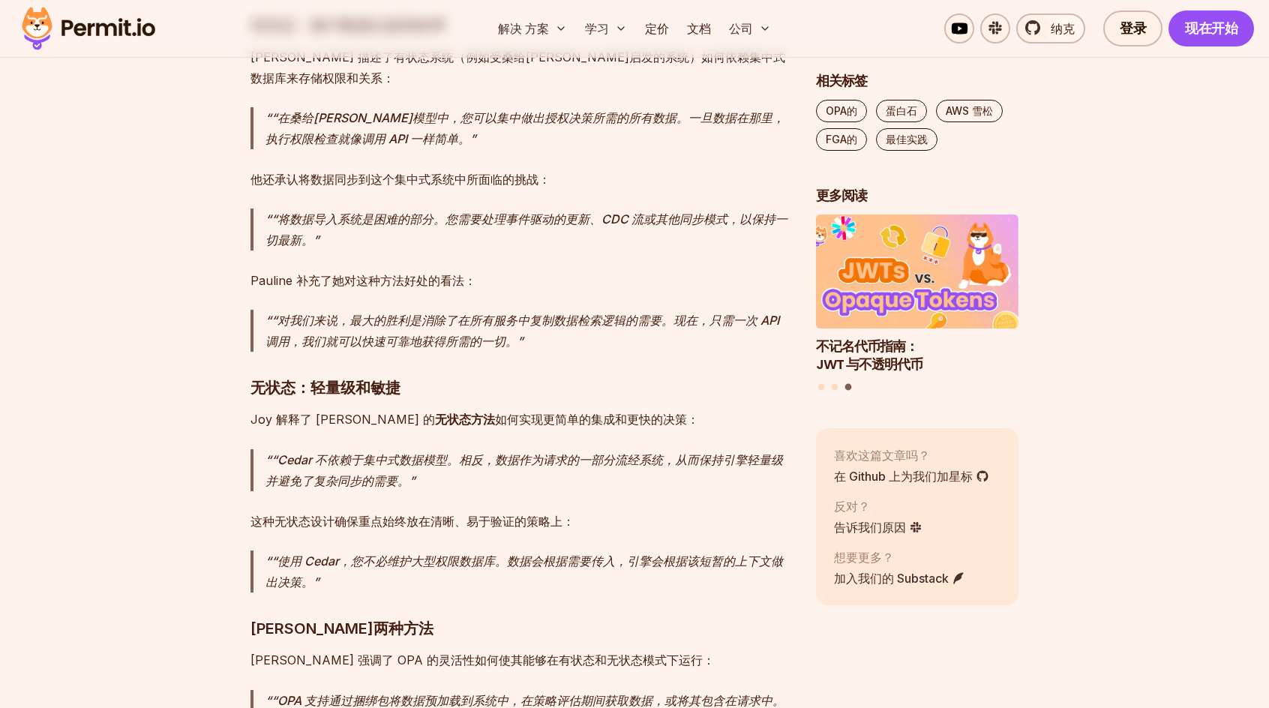
scroll to position [5999, 0]
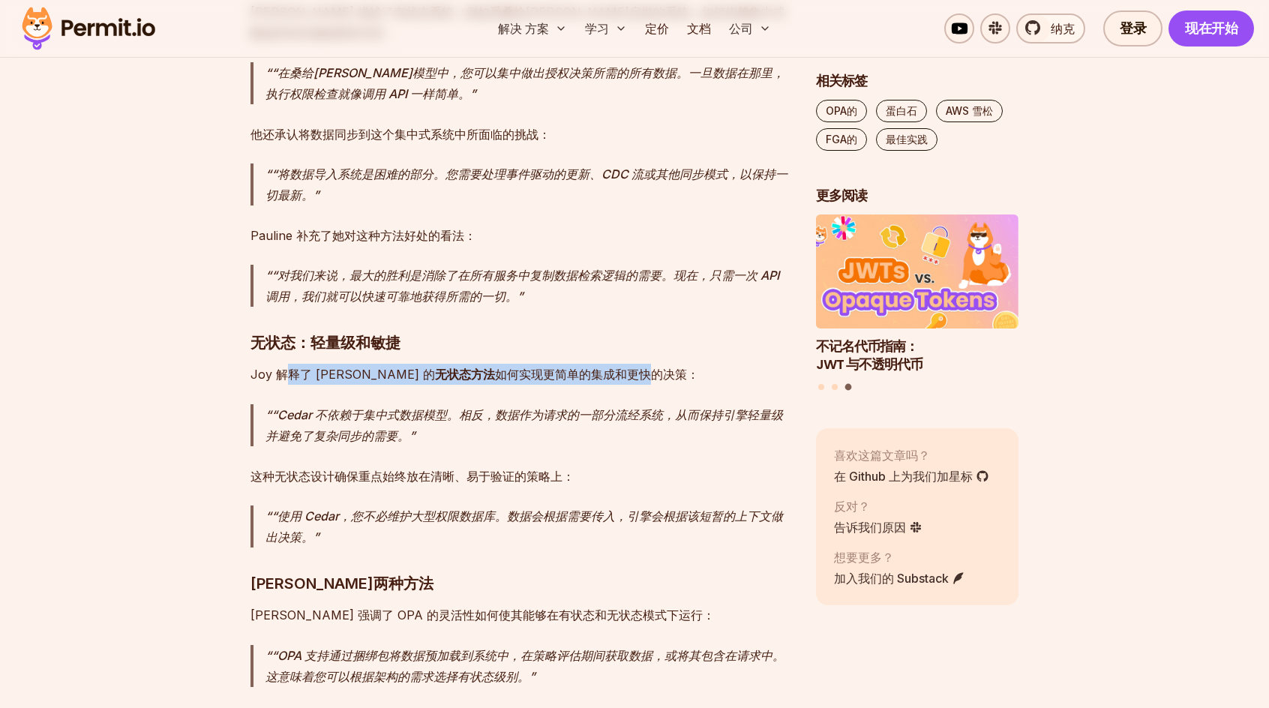
drag, startPoint x: 574, startPoint y: 286, endPoint x: 291, endPoint y: 295, distance: 282.8
click at [291, 364] on p "Joy 解释了 [PERSON_NAME] 的 无状态方法 如何实现更简单的集成和更快的决策：" at bounding box center [520, 374] width 541 height 21
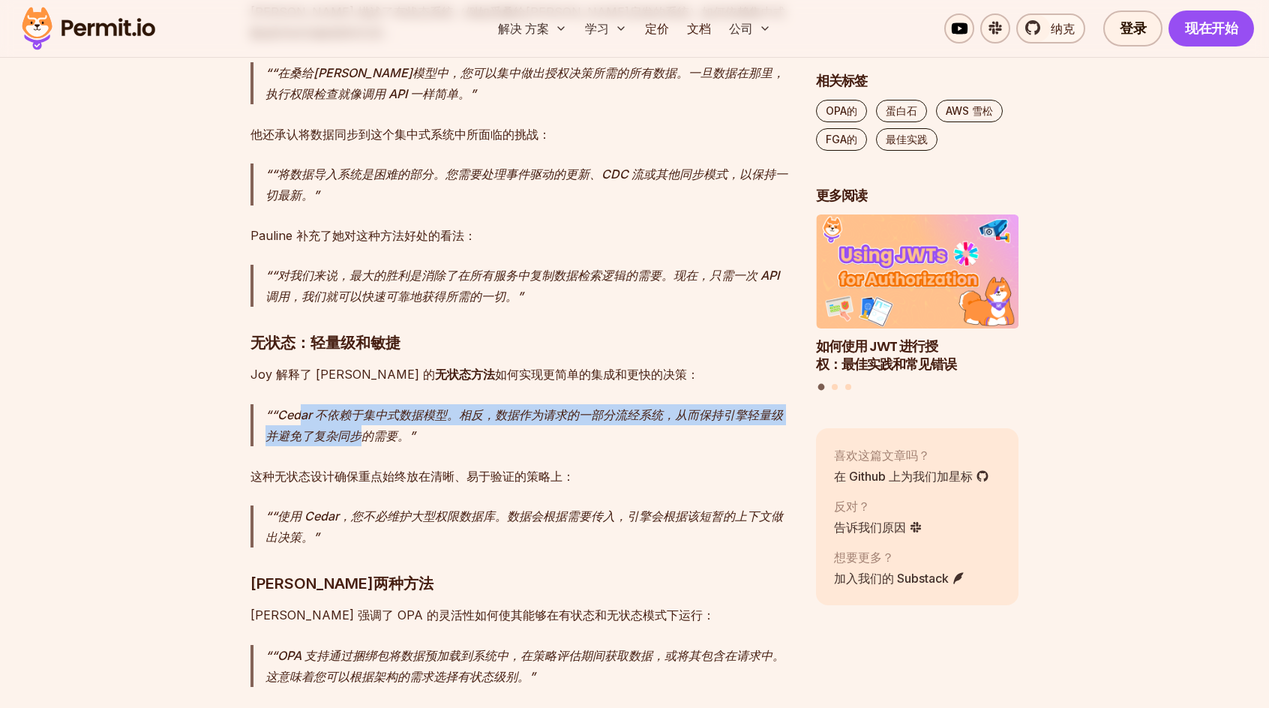
drag, startPoint x: 298, startPoint y: 326, endPoint x: 367, endPoint y: 356, distance: 75.9
click at [367, 404] on p "“Cedar 不依赖于集中式数据模型。相反，数据作为请求的一部分流经系统，从而保持引擎轻量级并避免了复杂同步的需要。" at bounding box center [528, 425] width 526 height 42
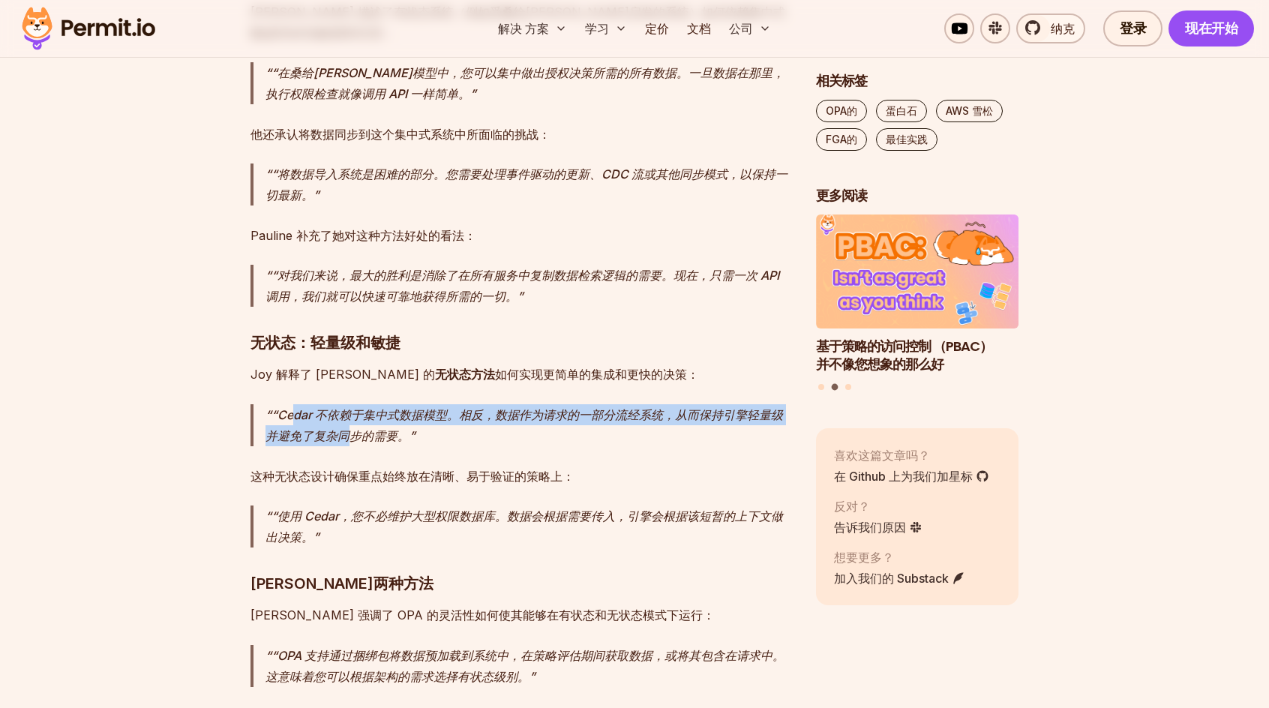
drag, startPoint x: 297, startPoint y: 320, endPoint x: 346, endPoint y: 352, distance: 58.0
click at [346, 404] on p "“Cedar 不依赖于集中式数据模型。相反，数据作为请求的一部分流经系统，从而保持引擎轻量级并避免了复杂同步的需要。" at bounding box center [528, 425] width 526 height 42
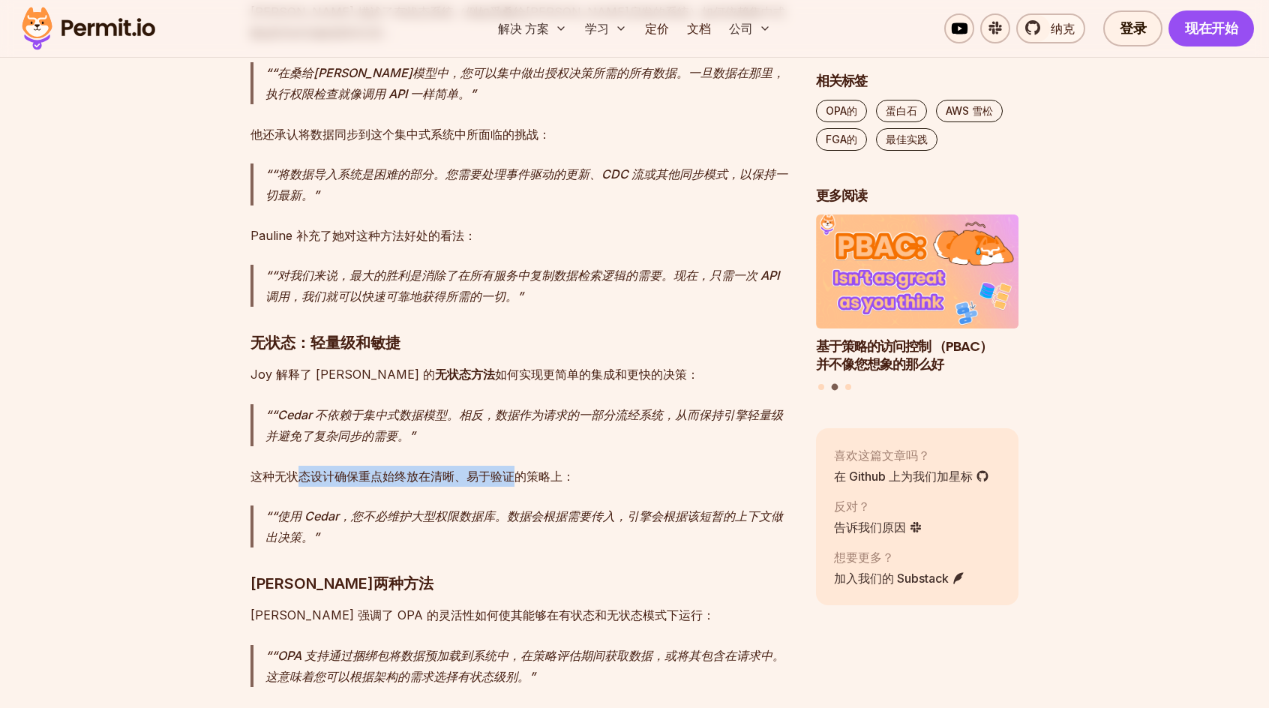
drag, startPoint x: 297, startPoint y: 389, endPoint x: 514, endPoint y: 395, distance: 217.6
click at [514, 466] on p "这种无状态设计确保重点始终放在清晰、易于验证的策略上：" at bounding box center [520, 476] width 541 height 21
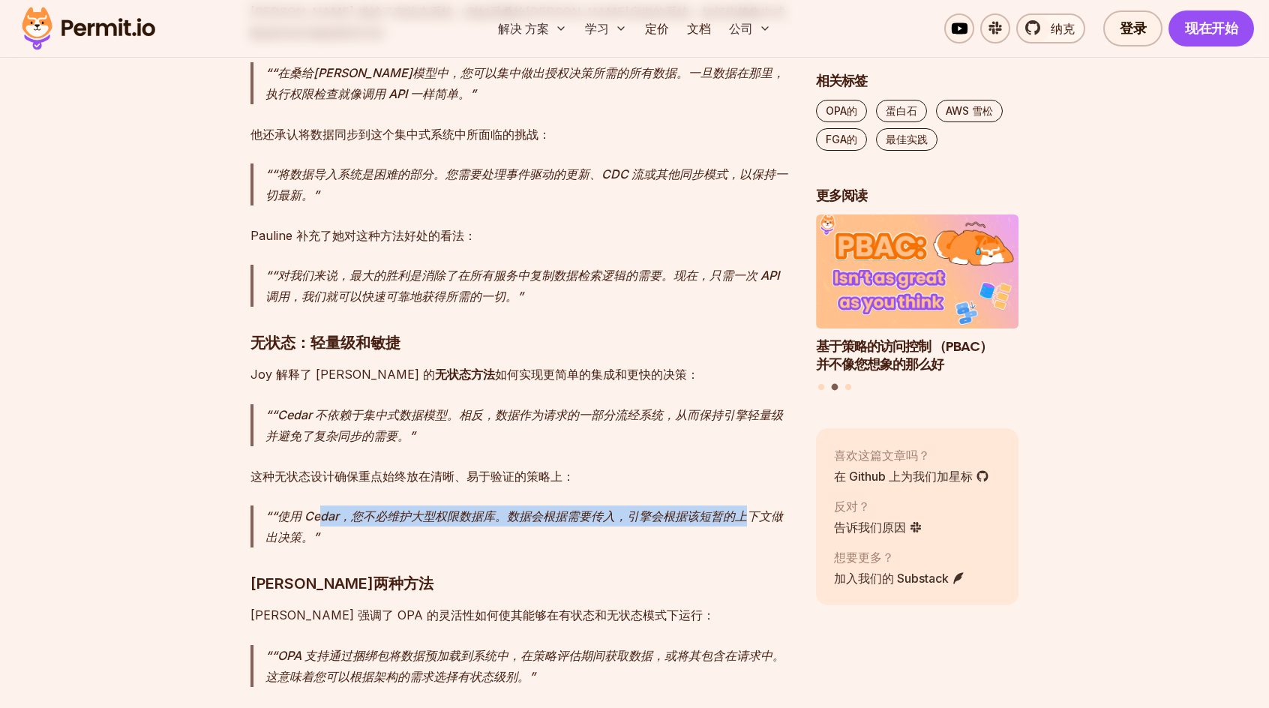
drag, startPoint x: 319, startPoint y: 430, endPoint x: 748, endPoint y: 434, distance: 428.2
click at [748, 505] on p "“使用 Cedar，您不必维护大型权限数据库。数据会根据需要传入，引擎会根据该短暂的上下文做出决策。" at bounding box center [528, 526] width 526 height 42
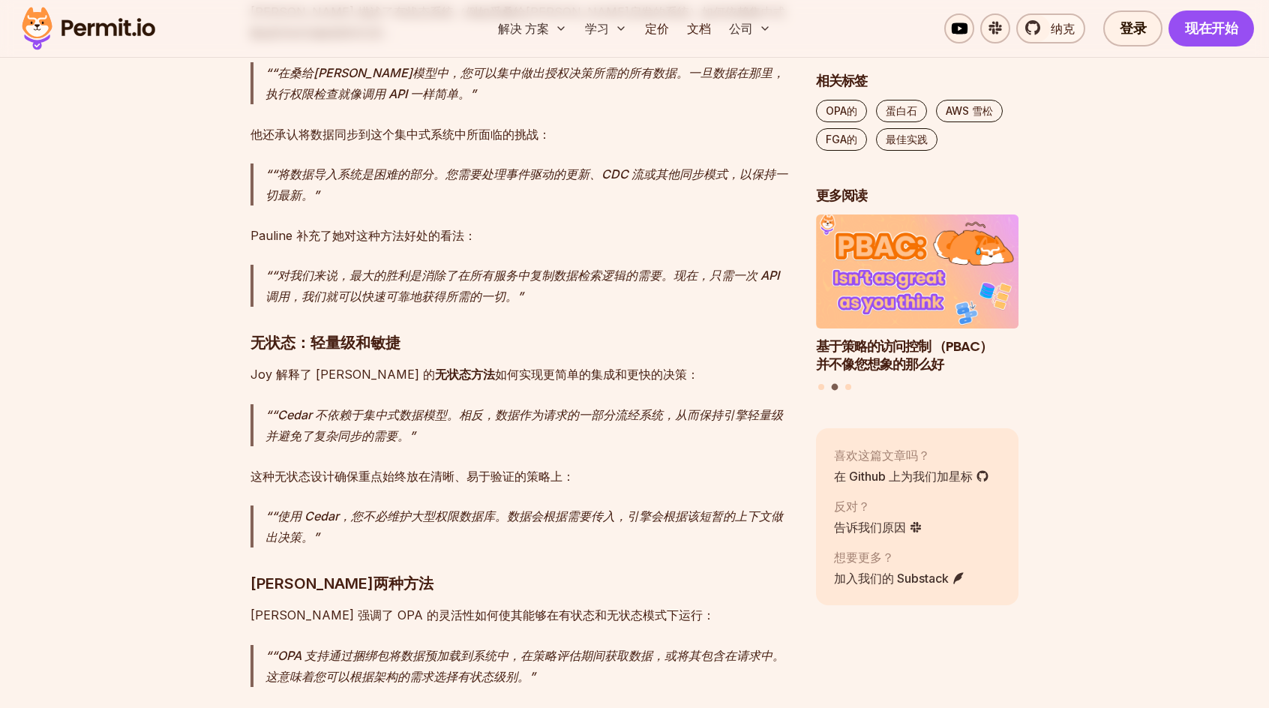
click at [316, 364] on p "Joy 解释了 [PERSON_NAME] 的 无状态方法 如何实现更简单的集成和更快的决策：" at bounding box center [520, 374] width 541 height 21
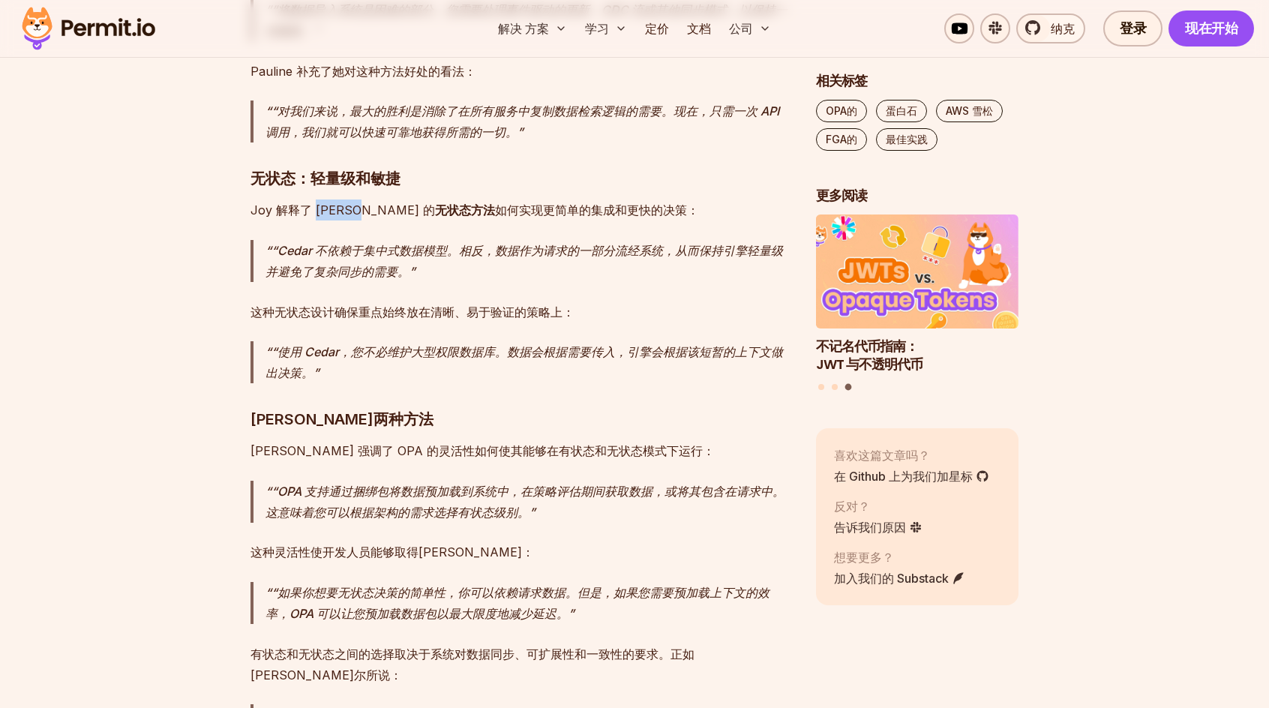
scroll to position [6224, 0]
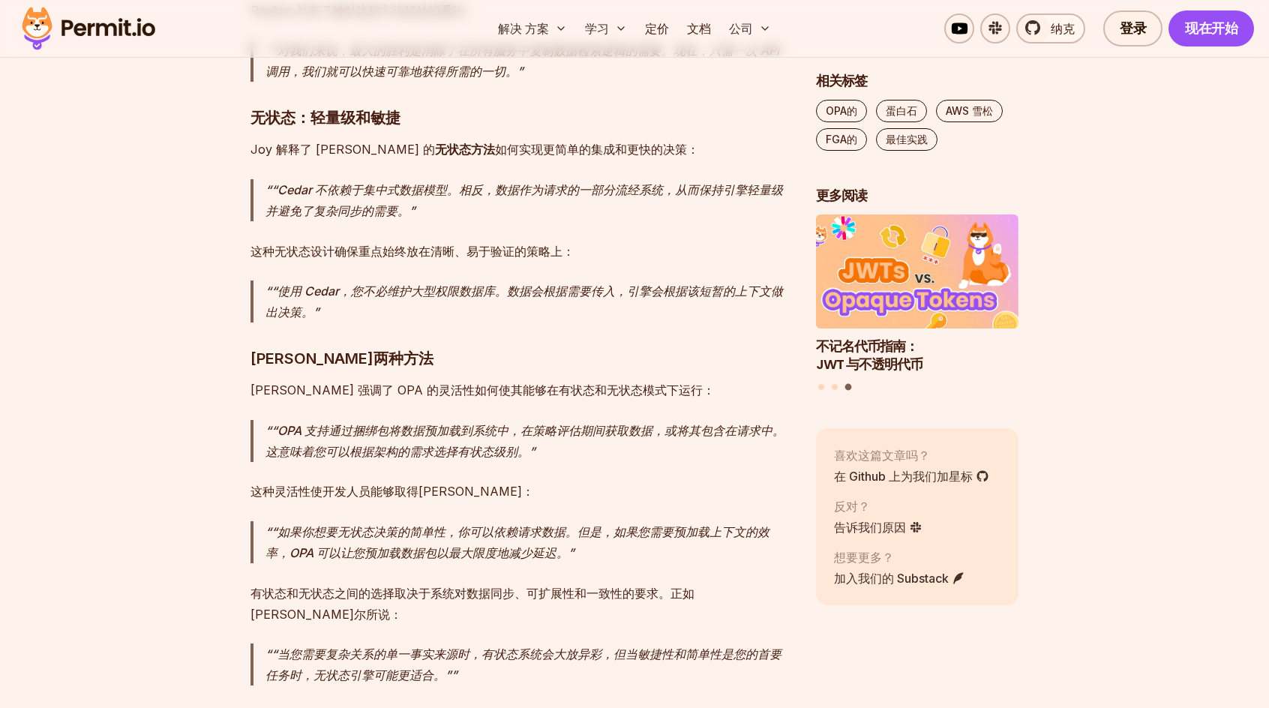
click at [311, 379] on p "[PERSON_NAME] 强调了 OPA 的灵活性如何使其能够在有状态和无状态模式下运行：" at bounding box center [520, 389] width 541 height 21
drag, startPoint x: 294, startPoint y: 305, endPoint x: 574, endPoint y: 305, distance: 279.7
click at [574, 379] on p "[PERSON_NAME] 强调了 OPA 的灵活性如何使其能够在有状态和无状态模式下运行：" at bounding box center [520, 389] width 541 height 21
click at [407, 420] on p "“OPA 支持通过捆绑包将数据预加载到系统中，在策略评估期间获取数据，或将其包含在请求中。这意味着您可以根据架构的需求选择有状态级别。" at bounding box center [528, 441] width 526 height 42
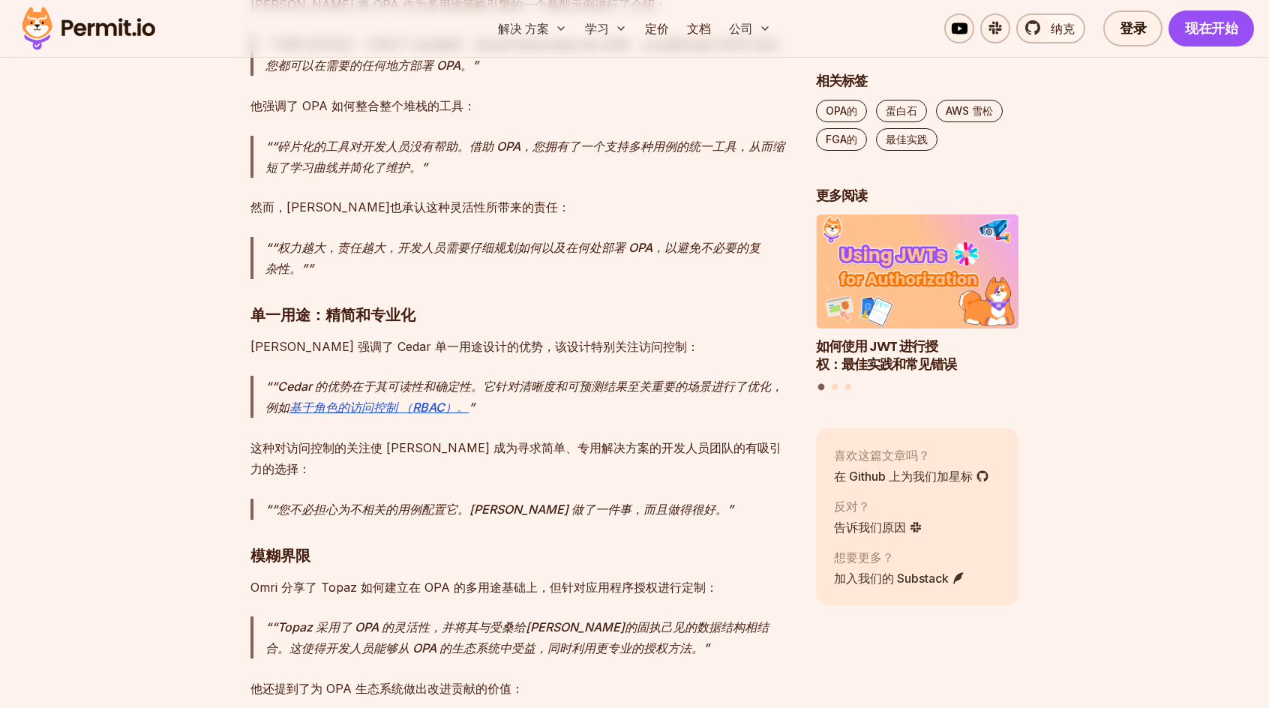
scroll to position [7199, 0]
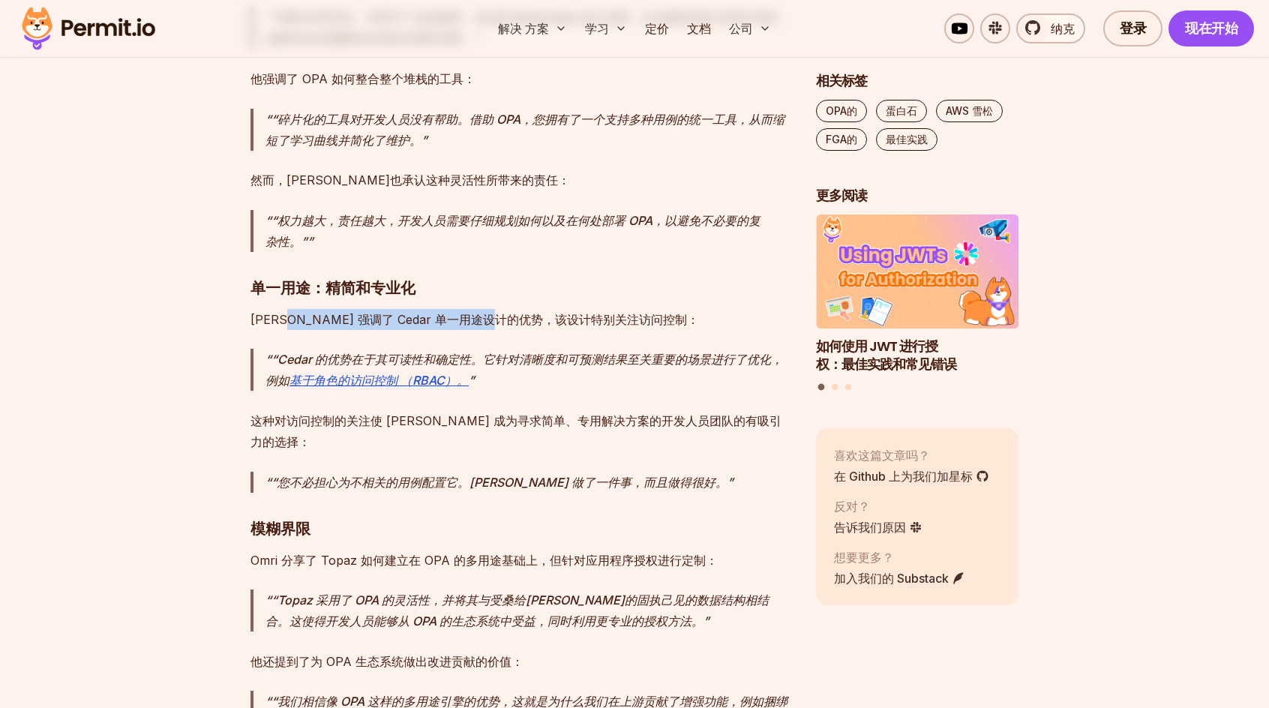
drag, startPoint x: 286, startPoint y: 212, endPoint x: 534, endPoint y: 214, distance: 247.5
click at [534, 309] on p "[PERSON_NAME] 强调了 Cedar 单一用途设计的优势，该设计特别关注访问控制：" at bounding box center [520, 319] width 541 height 21
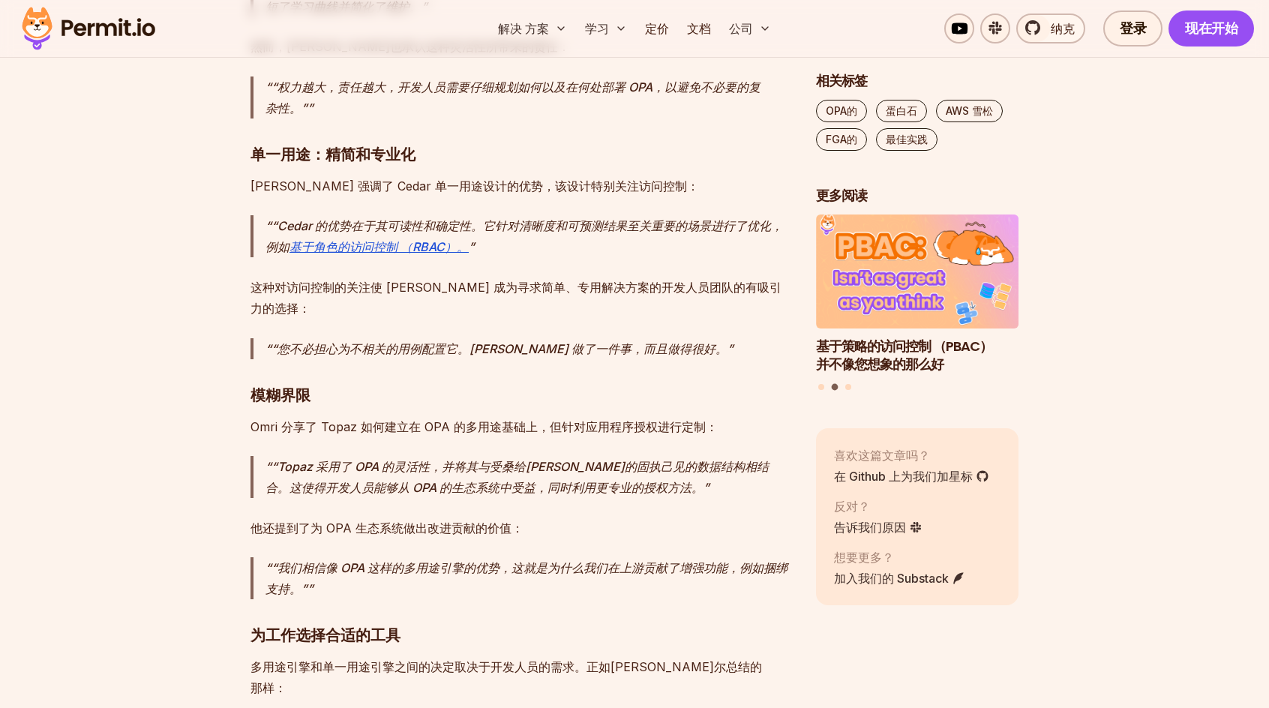
scroll to position [7424, 0]
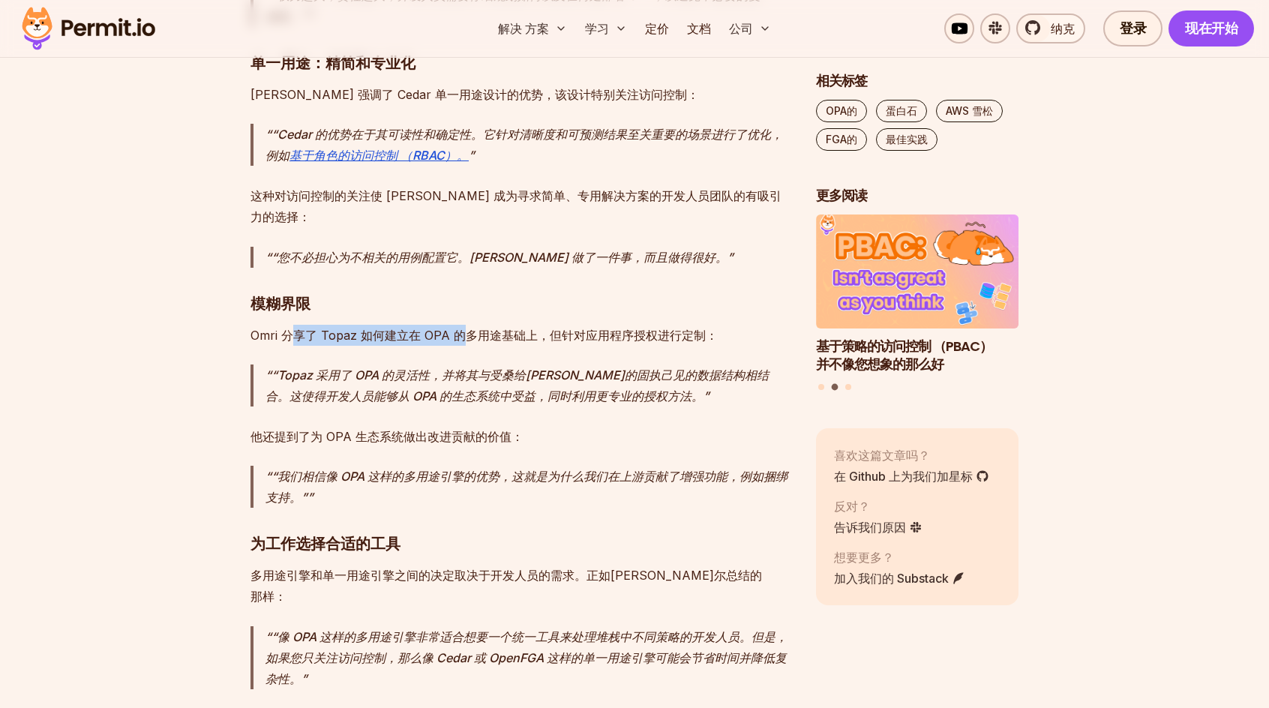
drag, startPoint x: 289, startPoint y: 202, endPoint x: 466, endPoint y: 202, distance: 177.7
click at [466, 325] on p "Omri 分享了 Topaz 如何建立在 OPA 的多用途基础上，但针对应用程序授权进行定制：" at bounding box center [520, 335] width 541 height 21
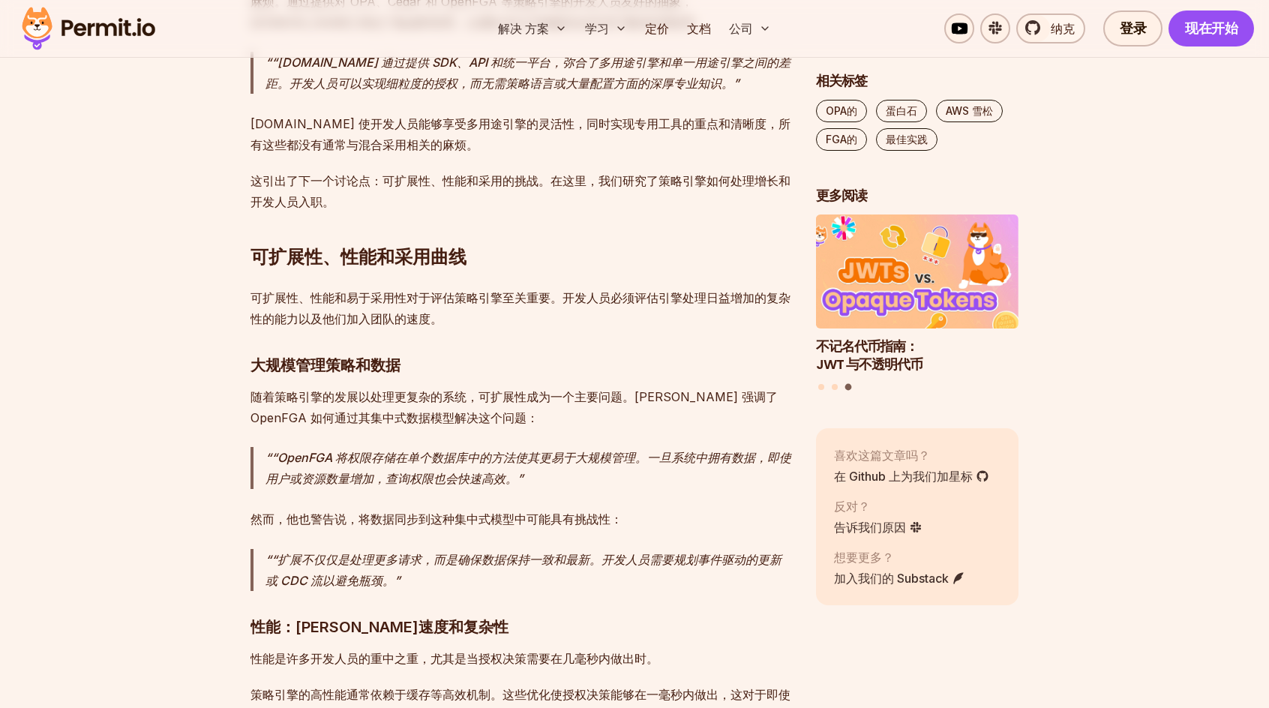
scroll to position [8174, 0]
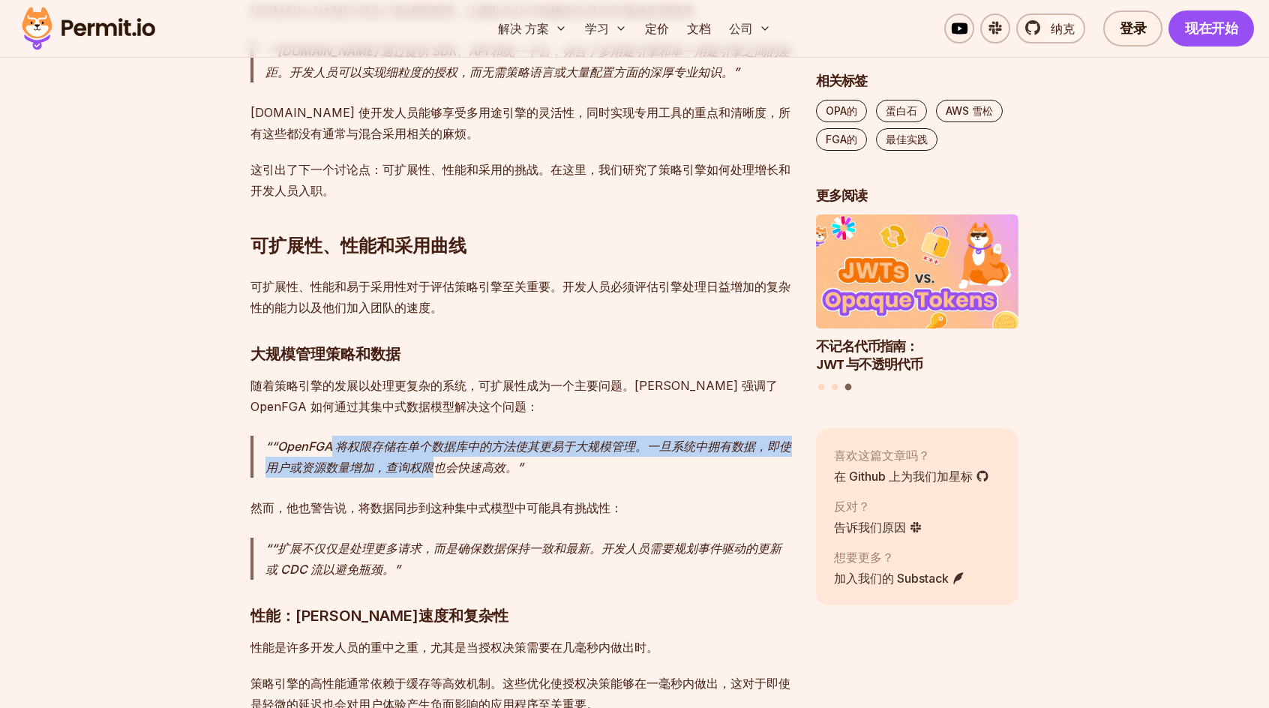
drag, startPoint x: 331, startPoint y: 296, endPoint x: 433, endPoint y: 316, distance: 104.6
click at [433, 436] on p "“OpenFGA 将权限存储在单个数据库中的方法使其更易于大规模管理。一旦系统中拥有数据，即使用户或资源数量增加，查询权限也会快速高效。" at bounding box center [528, 457] width 526 height 42
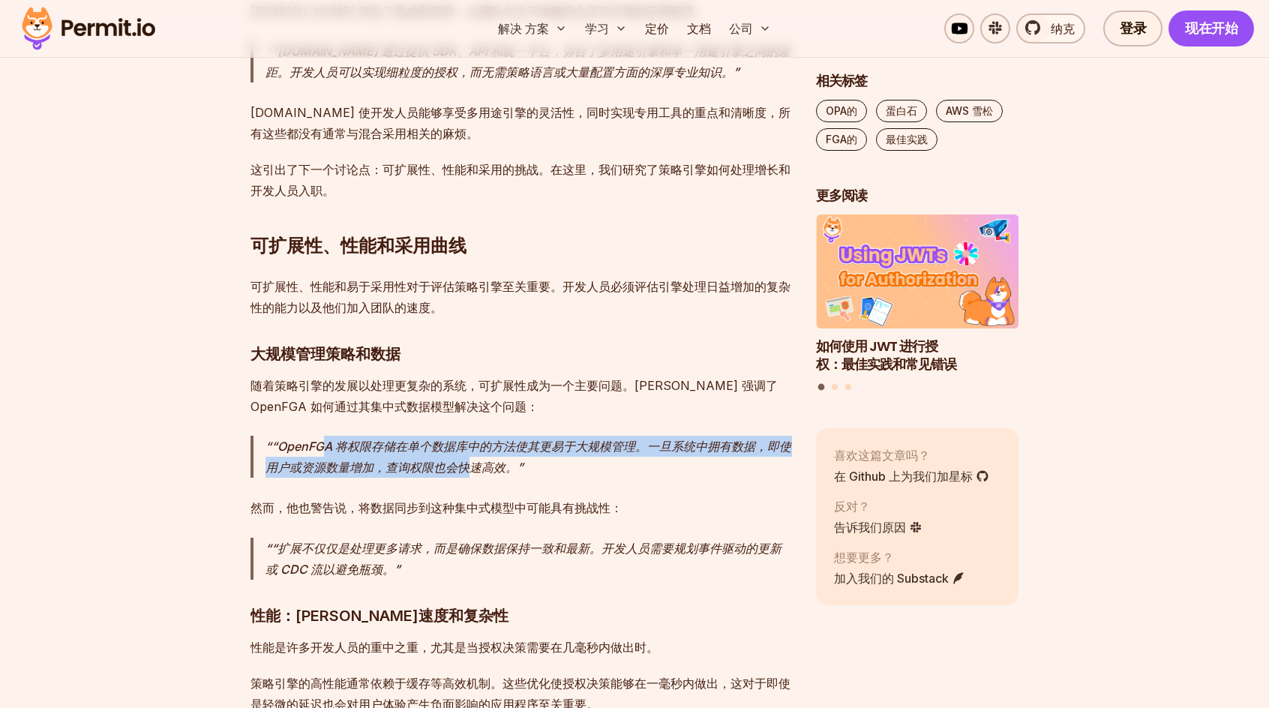
drag, startPoint x: 469, startPoint y: 317, endPoint x: 321, endPoint y: 292, distance: 149.9
click at [321, 436] on p "“OpenFGA 将权限存储在单个数据库中的方法使其更易于大规模管理。一旦系统中拥有数据，即使用户或资源数量增加，查询权限也会快速高效。" at bounding box center [528, 457] width 526 height 42
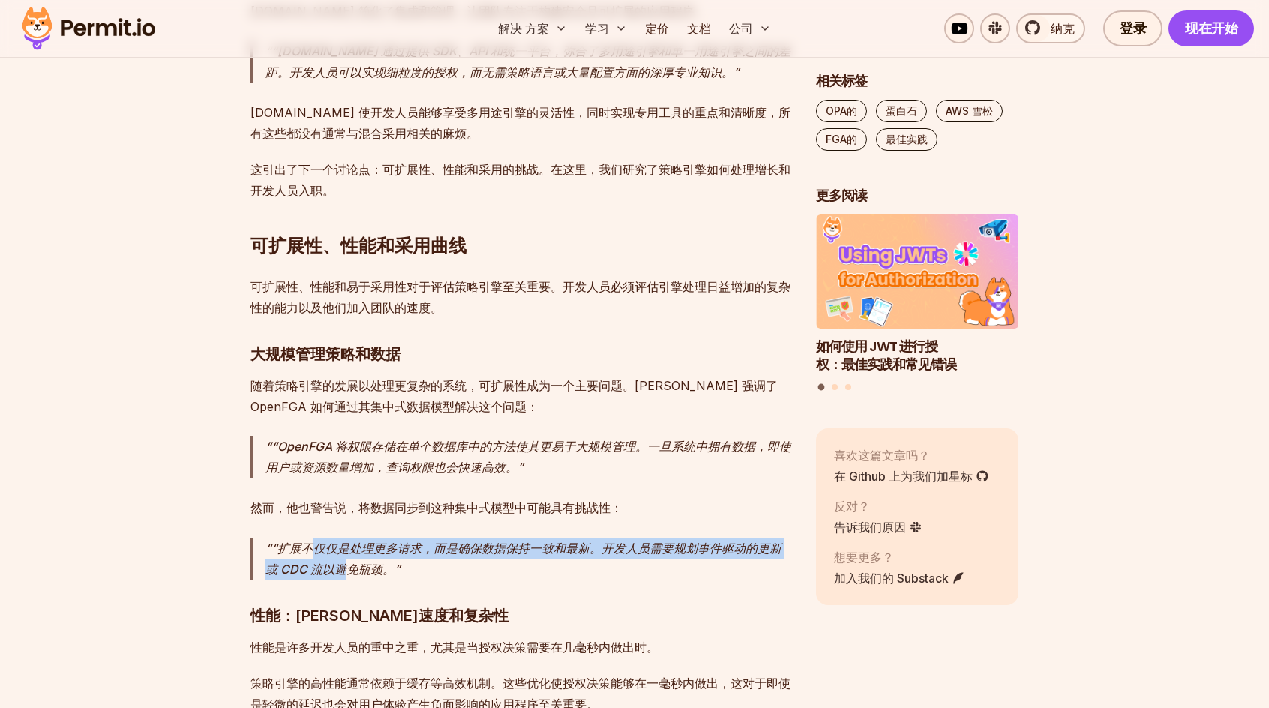
drag, startPoint x: 313, startPoint y: 397, endPoint x: 346, endPoint y: 422, distance: 41.7
click at [346, 538] on p "“扩展不仅仅是处理更多请求，而是确保数据保持一致和最新。开发人员需要规划事件驱动的更新或 CDC 流以避免瓶颈。" at bounding box center [528, 559] width 526 height 42
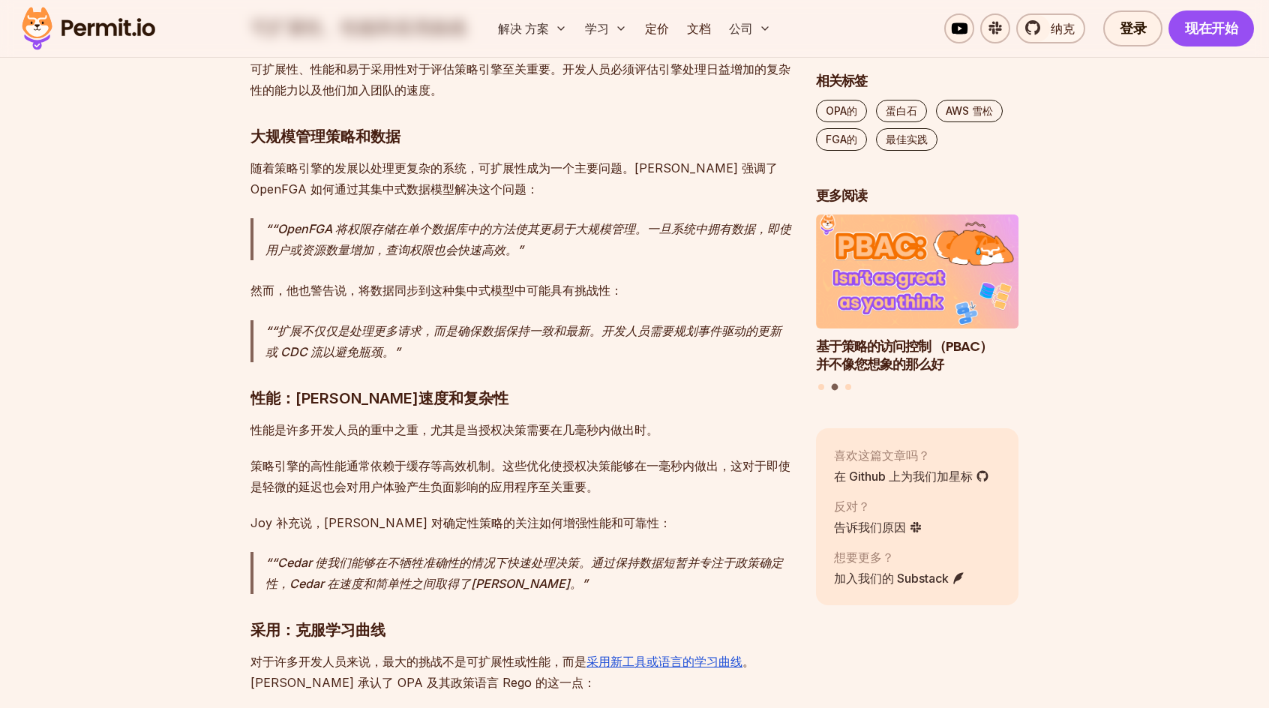
scroll to position [8399, 0]
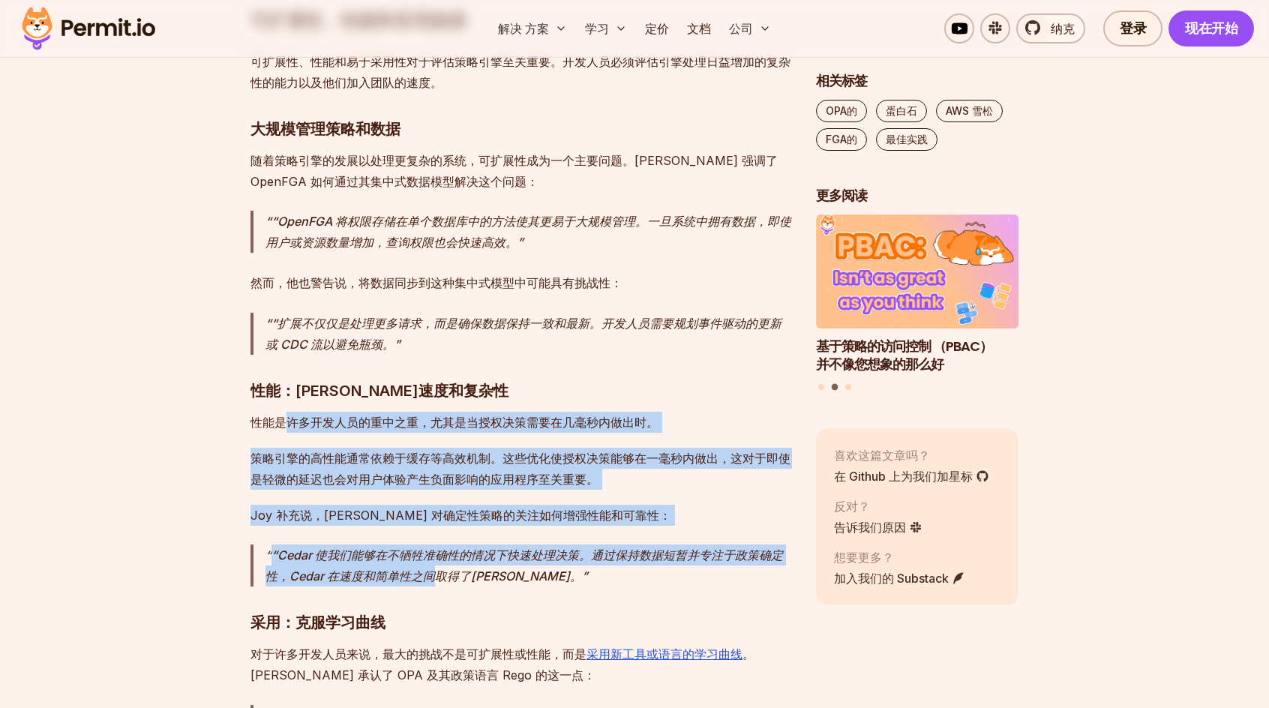
drag, startPoint x: 283, startPoint y: 273, endPoint x: 435, endPoint y: 422, distance: 212.6
click at [435, 544] on p "“Cedar 使我们能够在不牺牲准确性的情况下快速处理决策。通过保持数据短暂并专注于政策确定性，Cedar 在速度和简单性之间取得了[PERSON_NAME]。" at bounding box center [528, 565] width 526 height 42
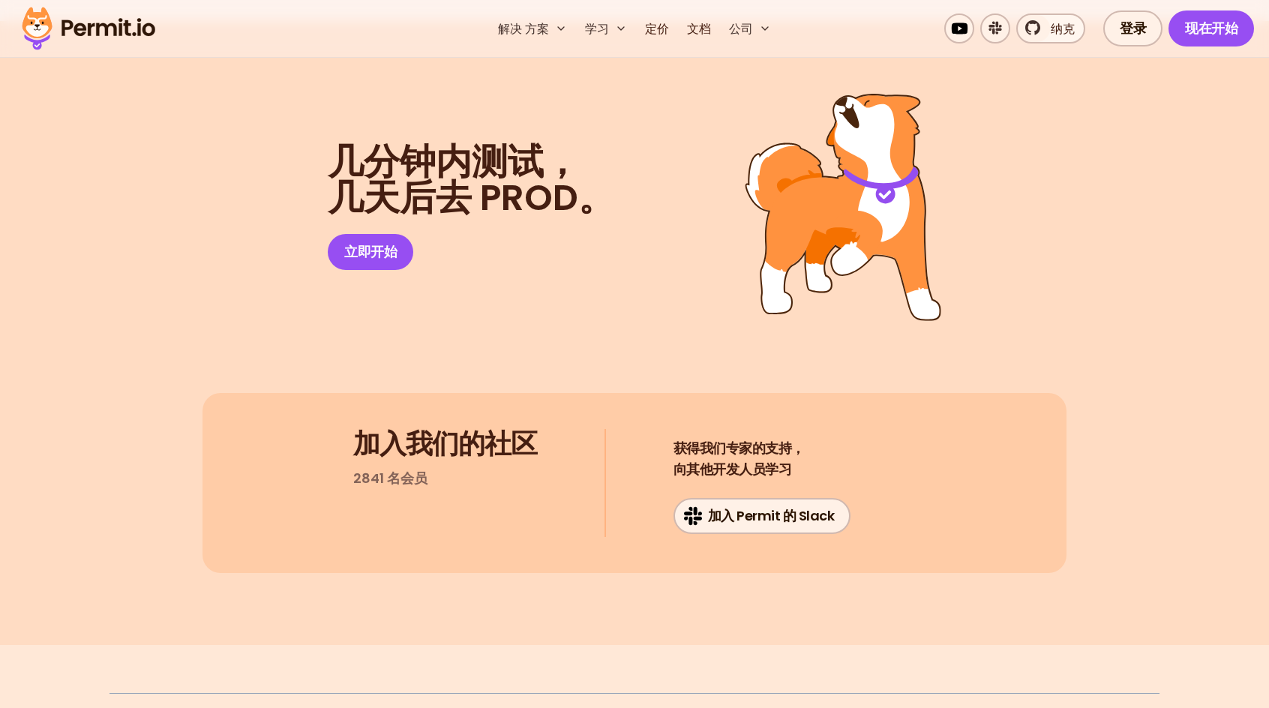
scroll to position [12418, 0]
